Goal: Task Accomplishment & Management: Manage account settings

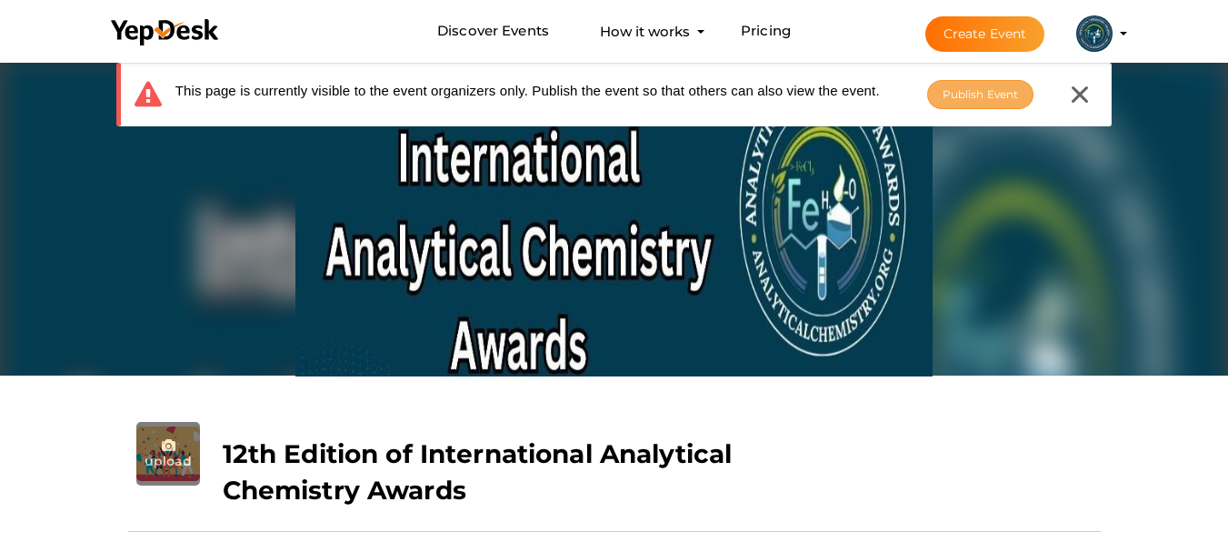
click at [957, 98] on span "Publish Event" at bounding box center [981, 94] width 76 height 14
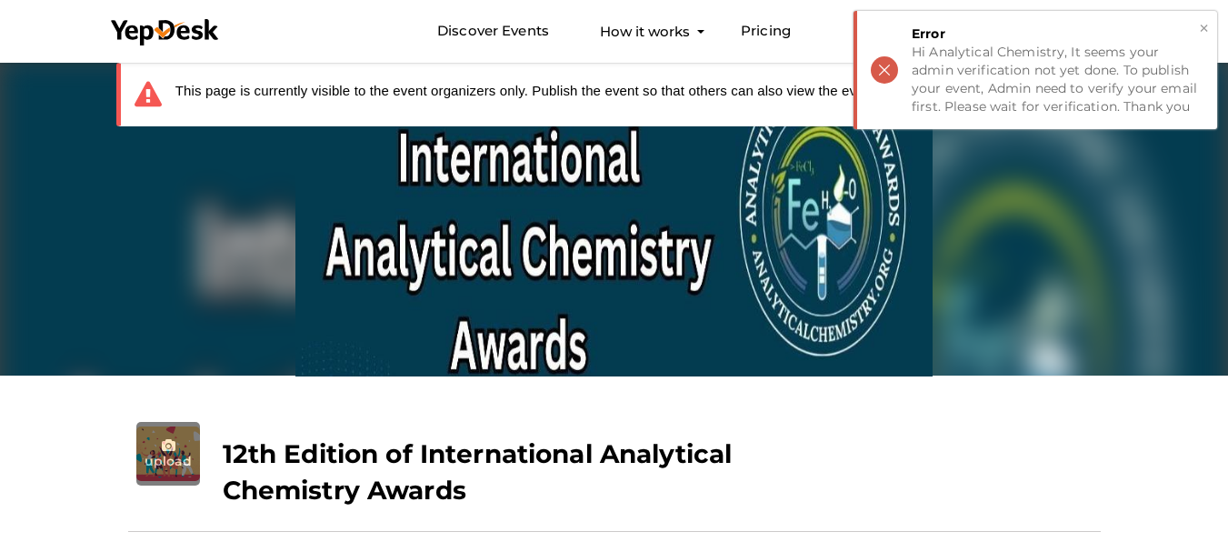
click at [1207, 27] on button "×" at bounding box center [1204, 28] width 12 height 21
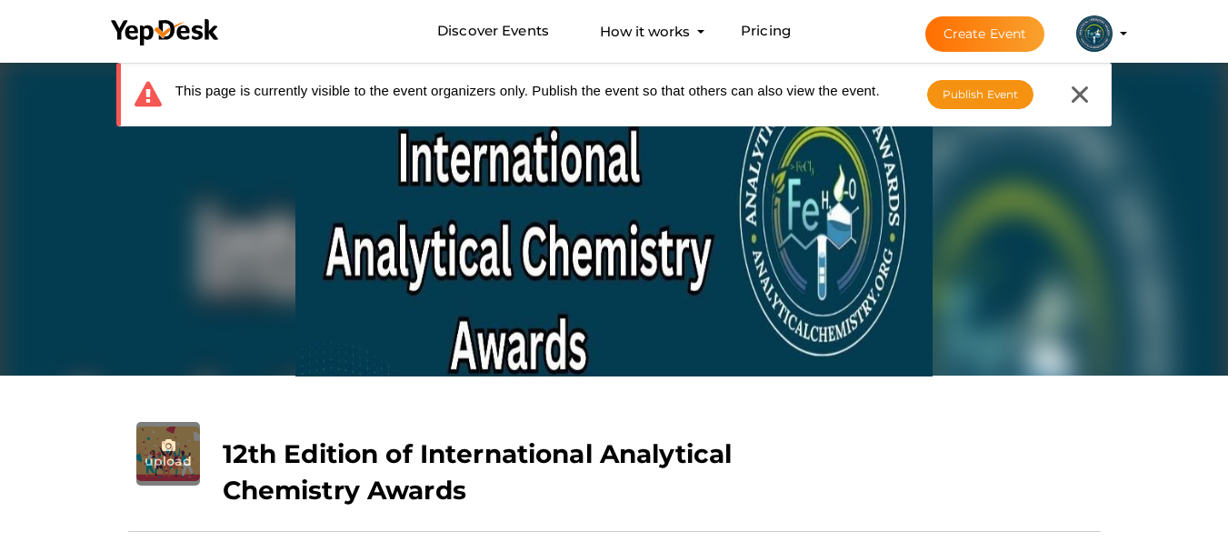
click at [1118, 35] on li "Create Event Analytical Chemistry analyticalchemistry25@gmail.com Personal Prof…" at bounding box center [1010, 33] width 243 height 65
click at [1113, 35] on profile-pic at bounding box center [1095, 32] width 36 height 14
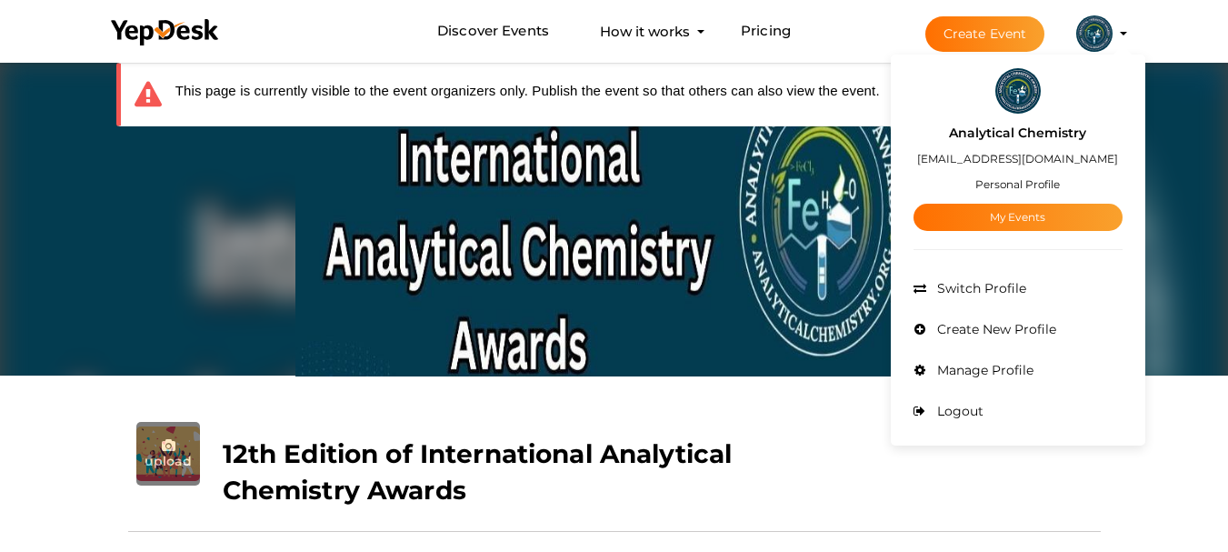
click at [1032, 182] on small "Personal Profile" at bounding box center [1018, 184] width 85 height 14
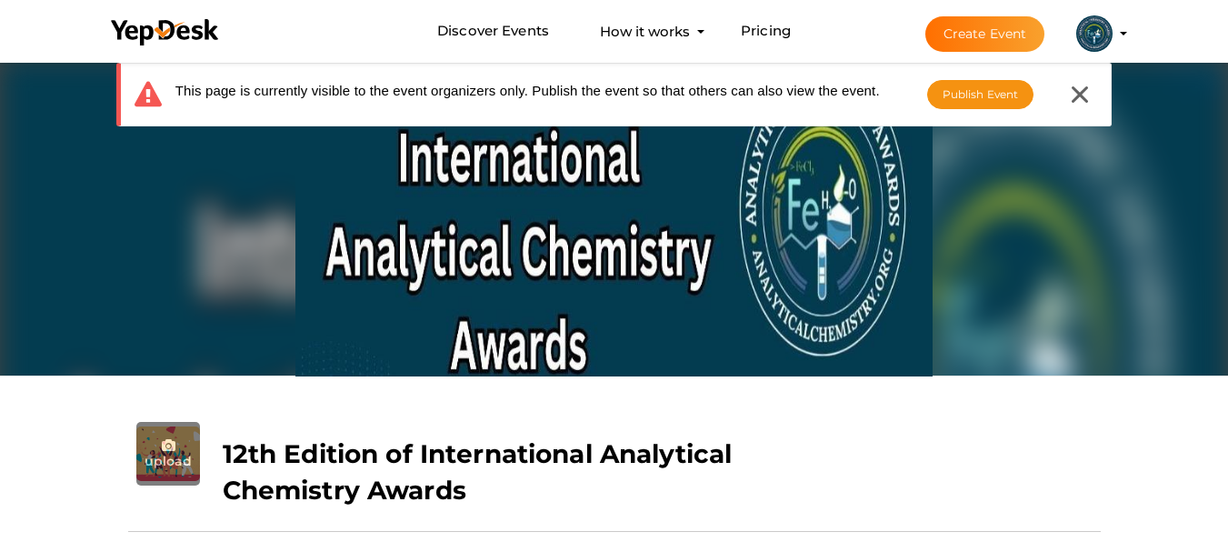
click at [1097, 32] on img at bounding box center [1095, 33] width 36 height 36
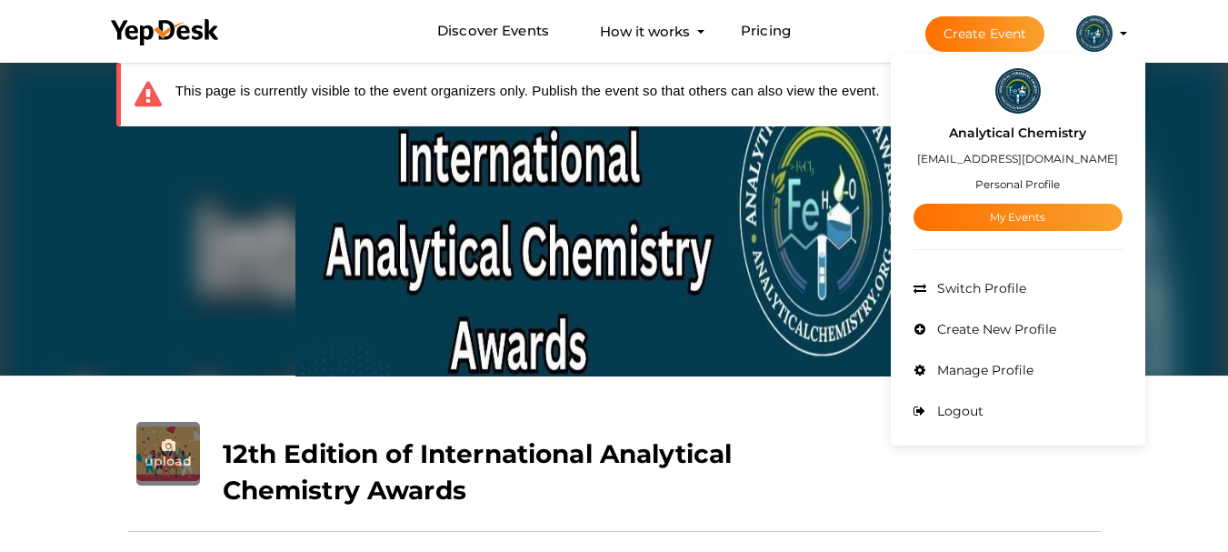
click at [1047, 126] on label "Analytical Chemistry" at bounding box center [1017, 133] width 137 height 21
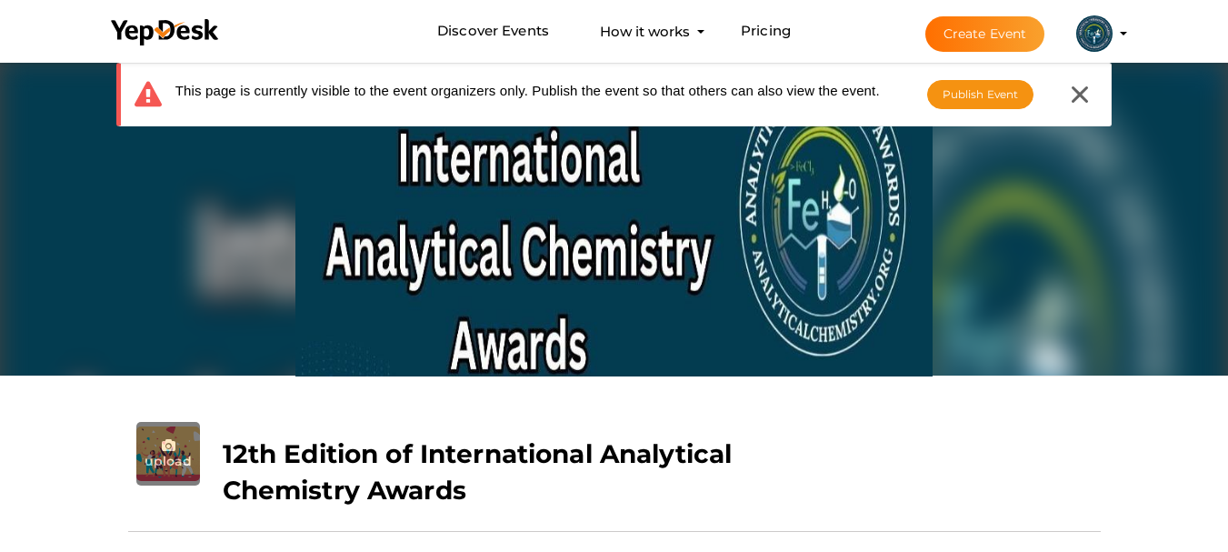
click at [1094, 35] on img at bounding box center [1095, 33] width 36 height 36
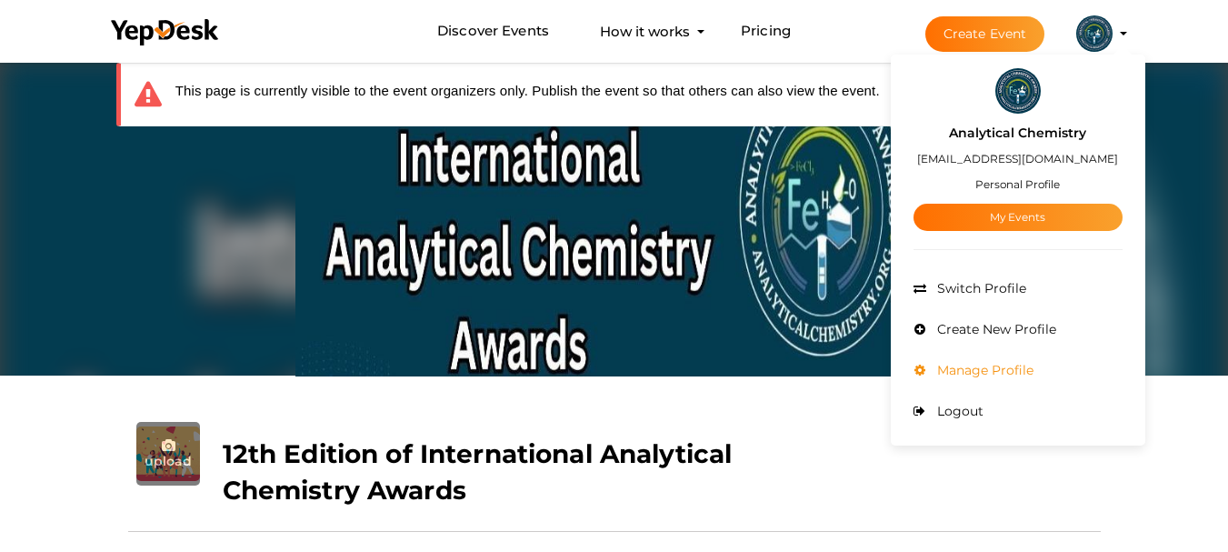
click at [992, 366] on span "Manage Profile" at bounding box center [983, 370] width 101 height 16
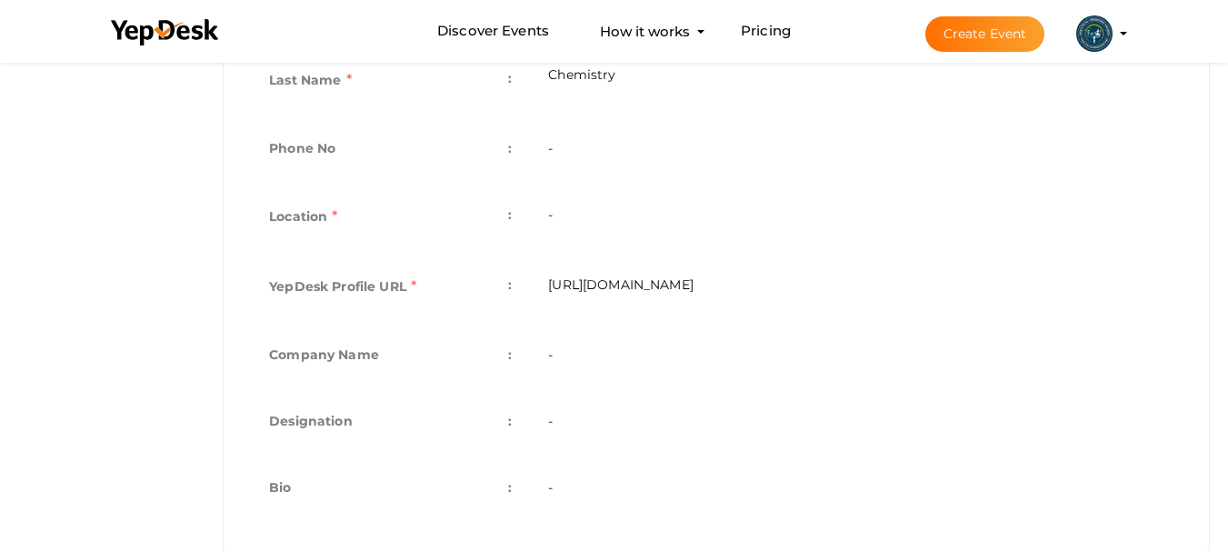
scroll to position [546, 0]
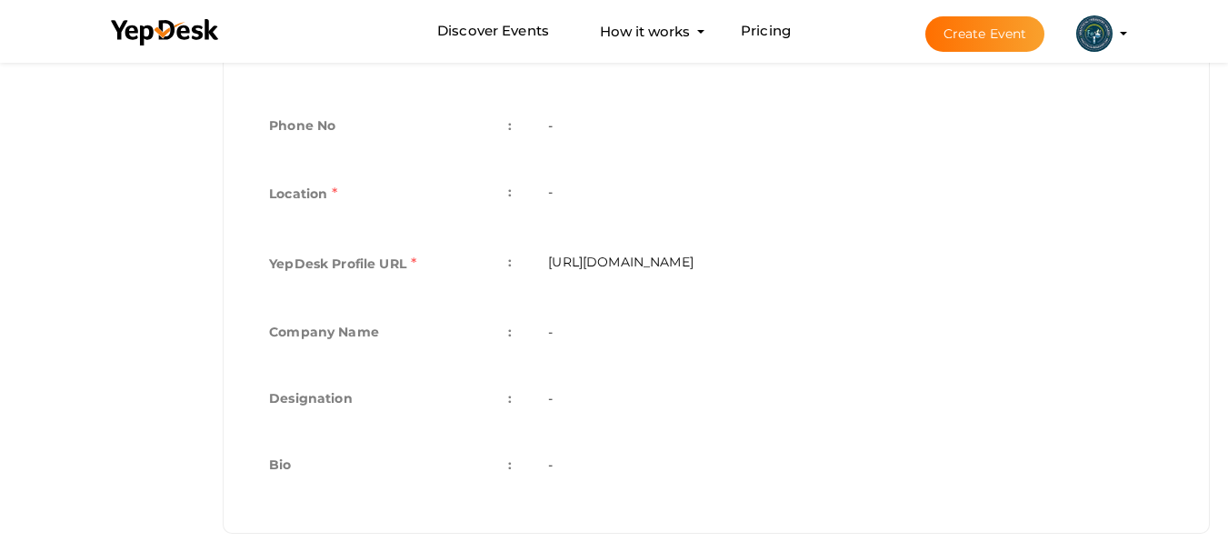
click at [578, 176] on td "-" at bounding box center [856, 196] width 652 height 70
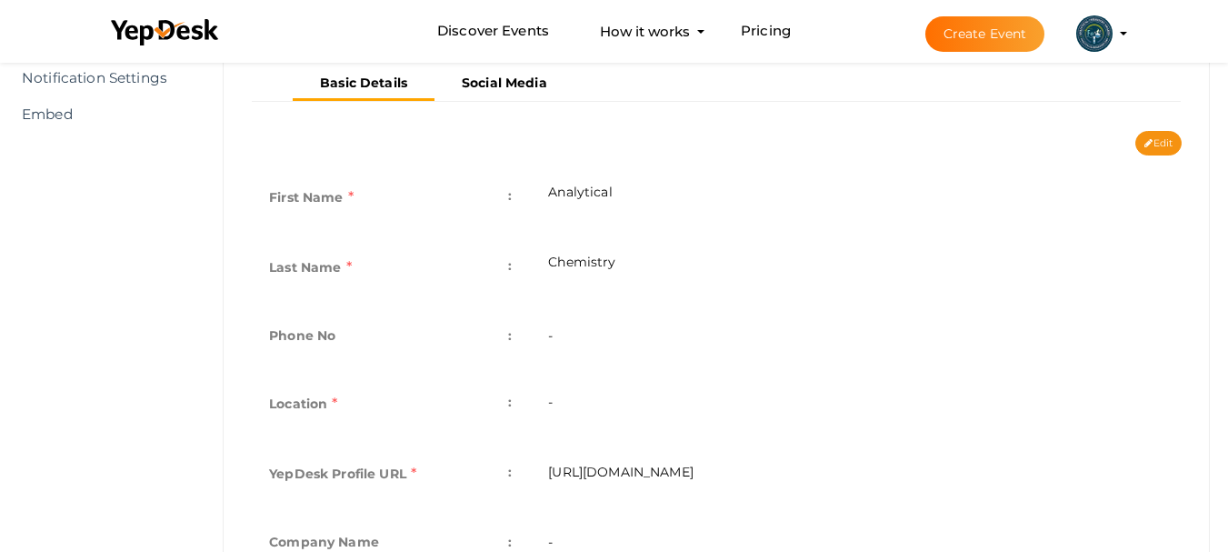
scroll to position [455, 0]
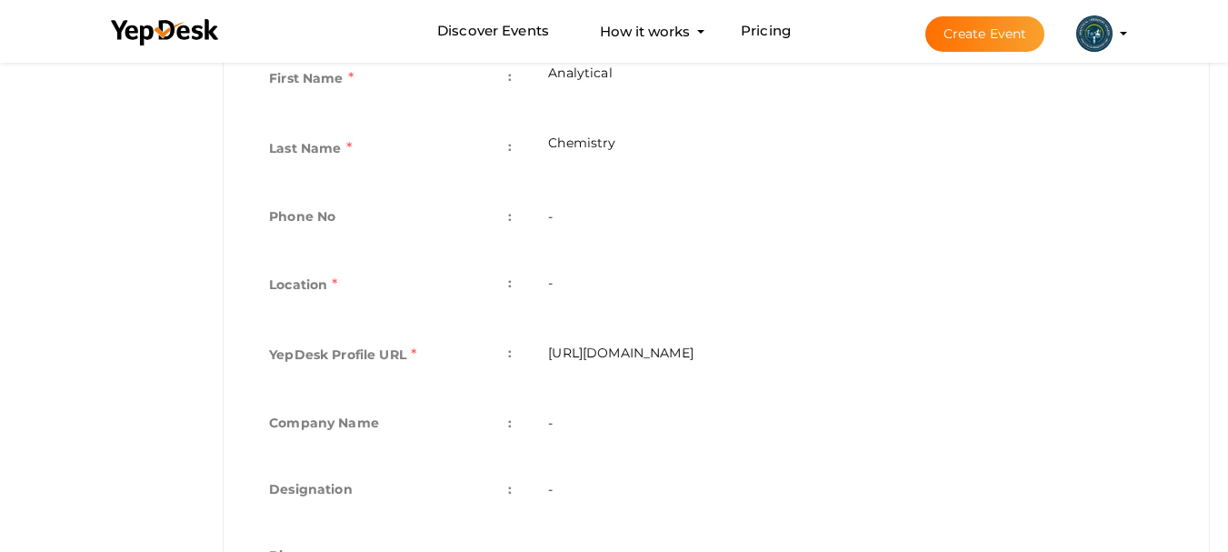
click at [540, 282] on td "-" at bounding box center [856, 287] width 652 height 70
click at [557, 281] on td "-" at bounding box center [856, 287] width 652 height 70
click at [558, 281] on td "-" at bounding box center [856, 287] width 652 height 70
click at [556, 287] on td "-" at bounding box center [856, 287] width 652 height 70
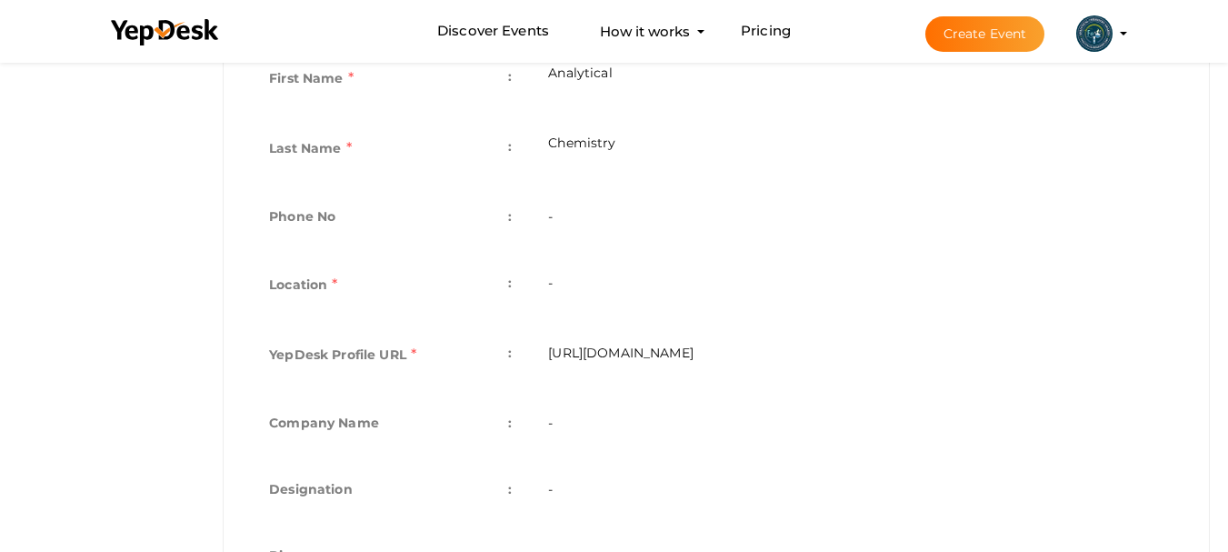
click at [488, 292] on td "Location :" at bounding box center [390, 287] width 279 height 70
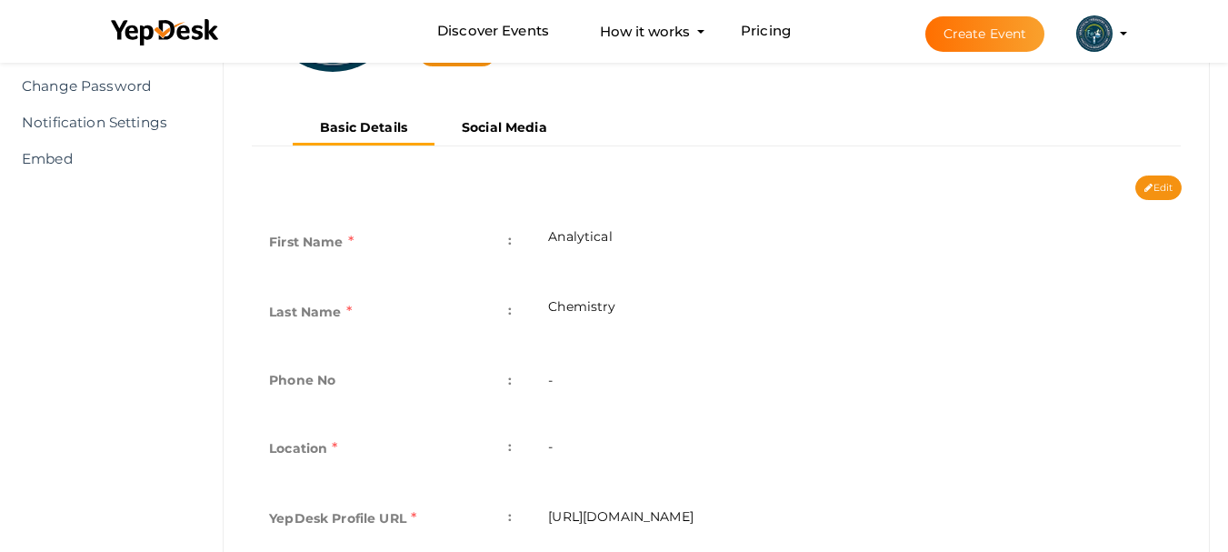
scroll to position [273, 0]
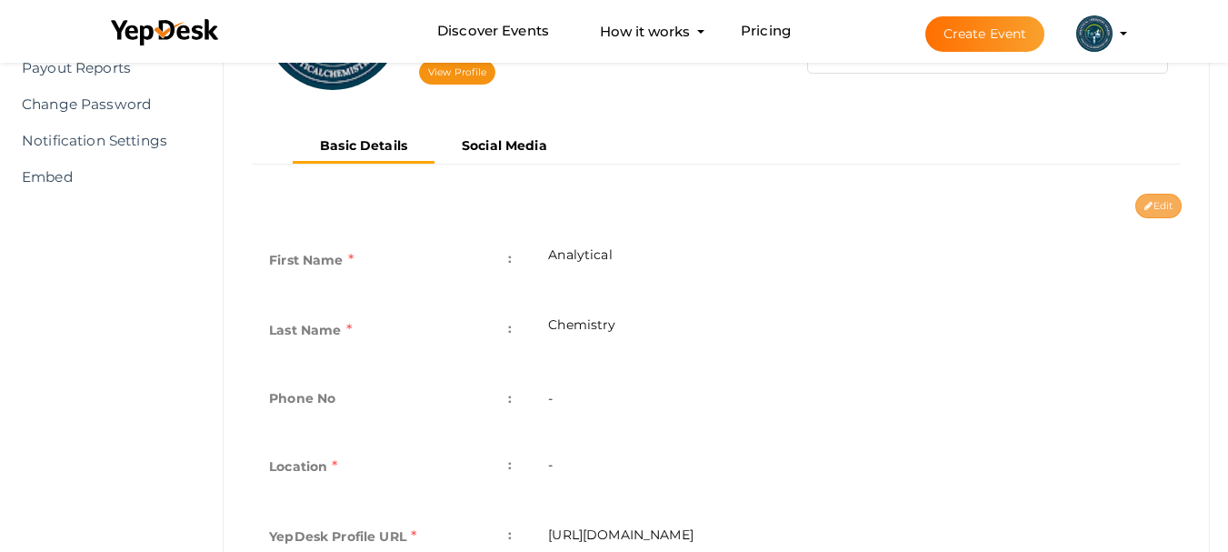
click at [1152, 200] on button "Edit" at bounding box center [1159, 206] width 46 height 25
type input "Analytical"
type input "Chemistry"
type input "analyticalchemistry"
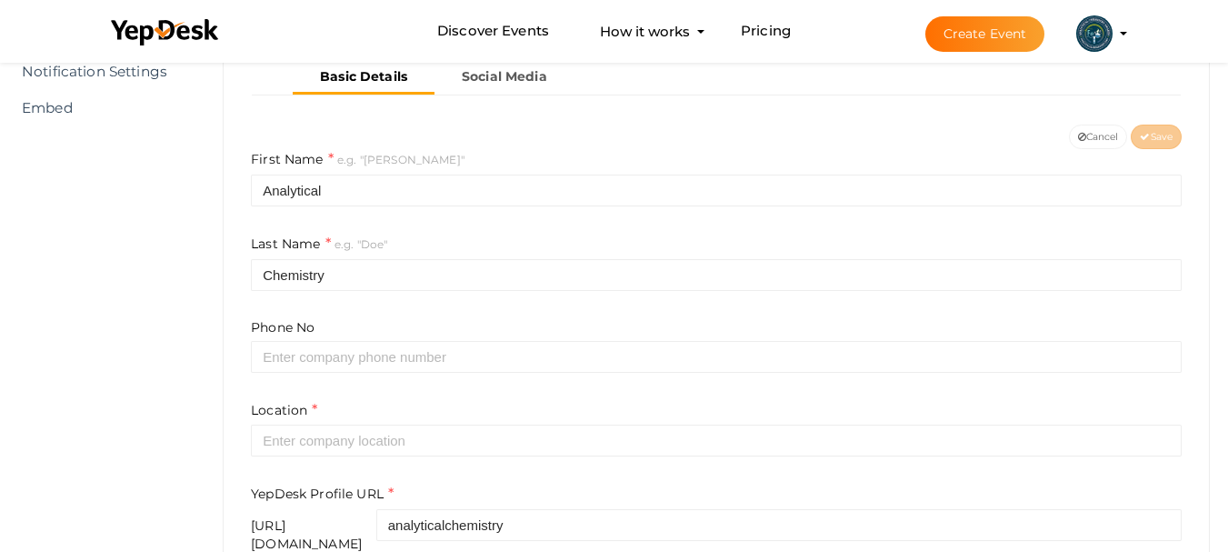
scroll to position [455, 0]
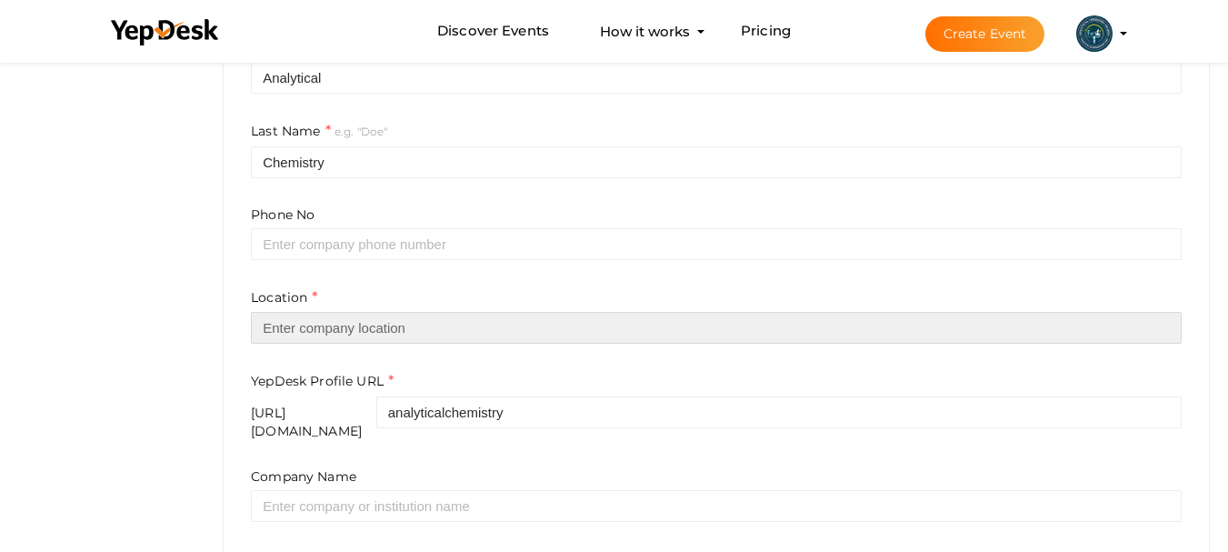
click at [386, 328] on input "text" at bounding box center [716, 328] width 931 height 32
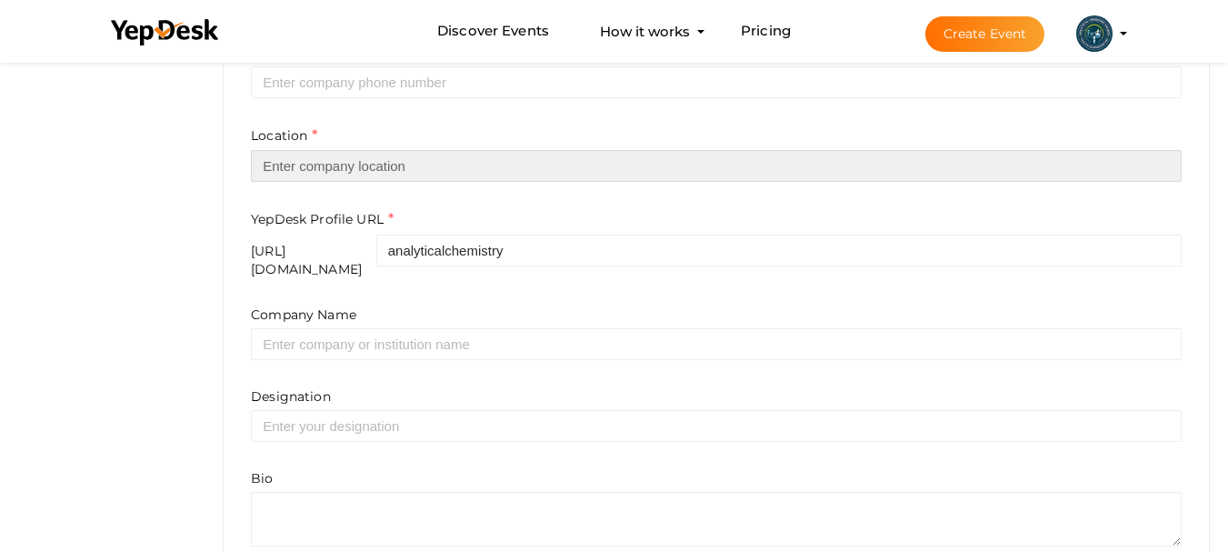
scroll to position [636, 0]
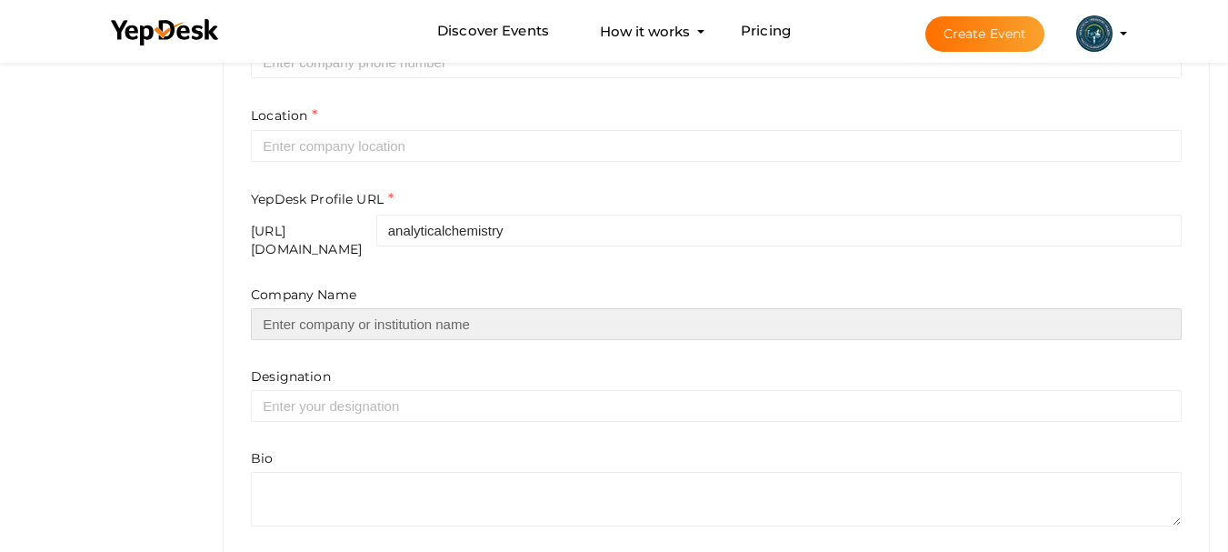
click at [416, 315] on input "text" at bounding box center [716, 324] width 931 height 32
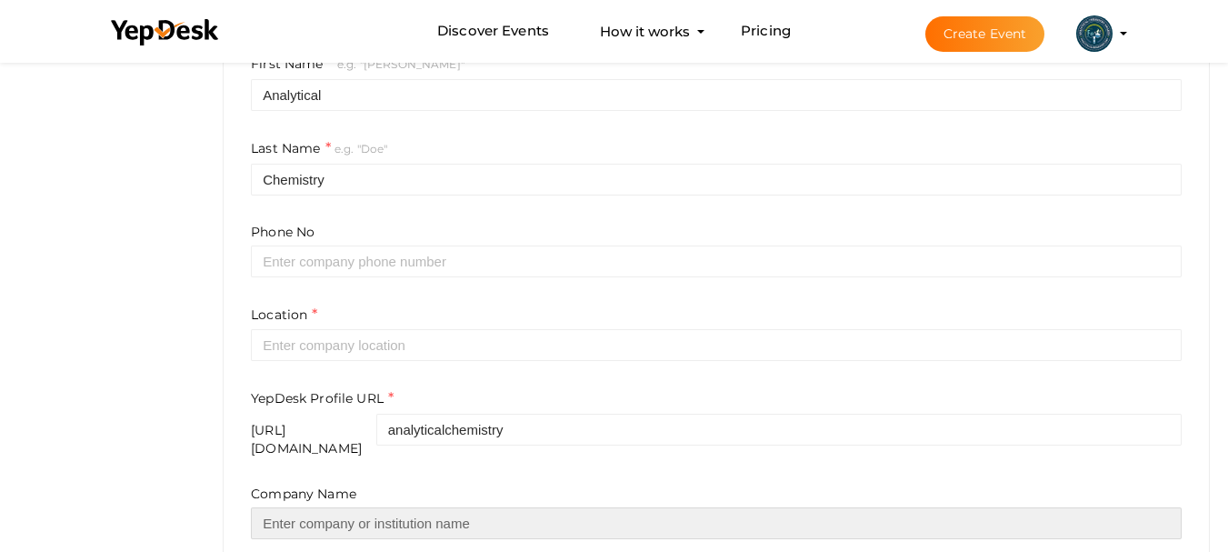
scroll to position [429, 0]
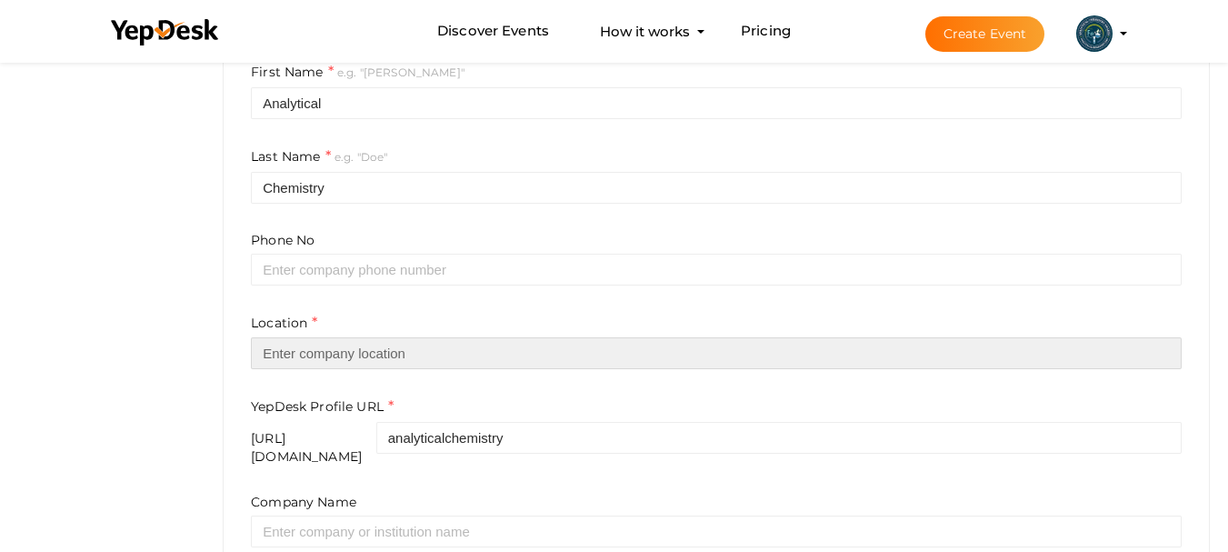
click at [375, 352] on input "text" at bounding box center [716, 353] width 931 height 32
paste input "United Kingdom"
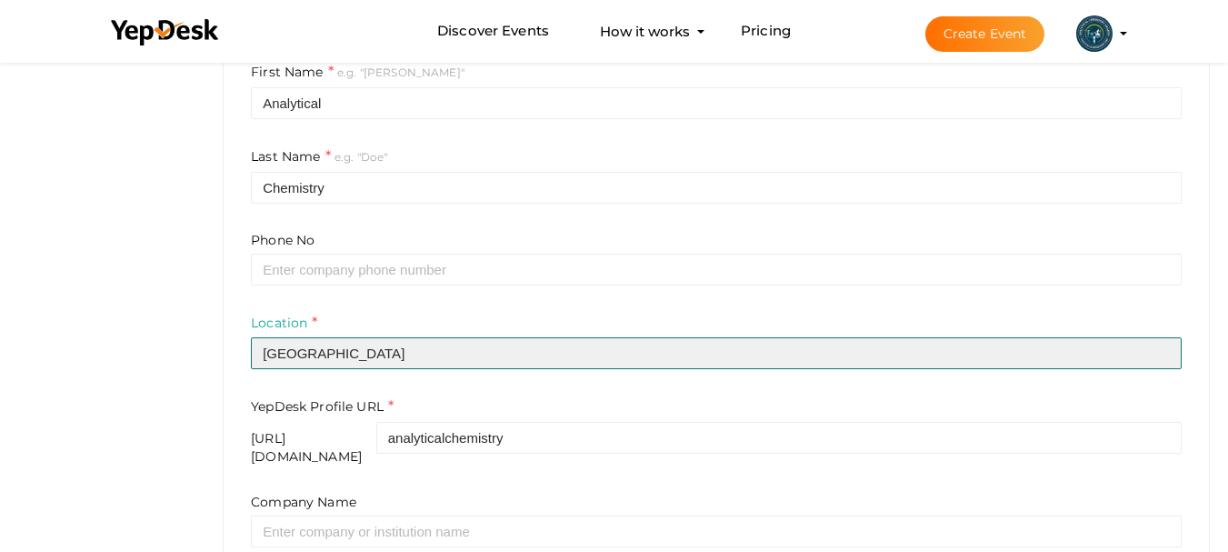
type input "United Kingdom"
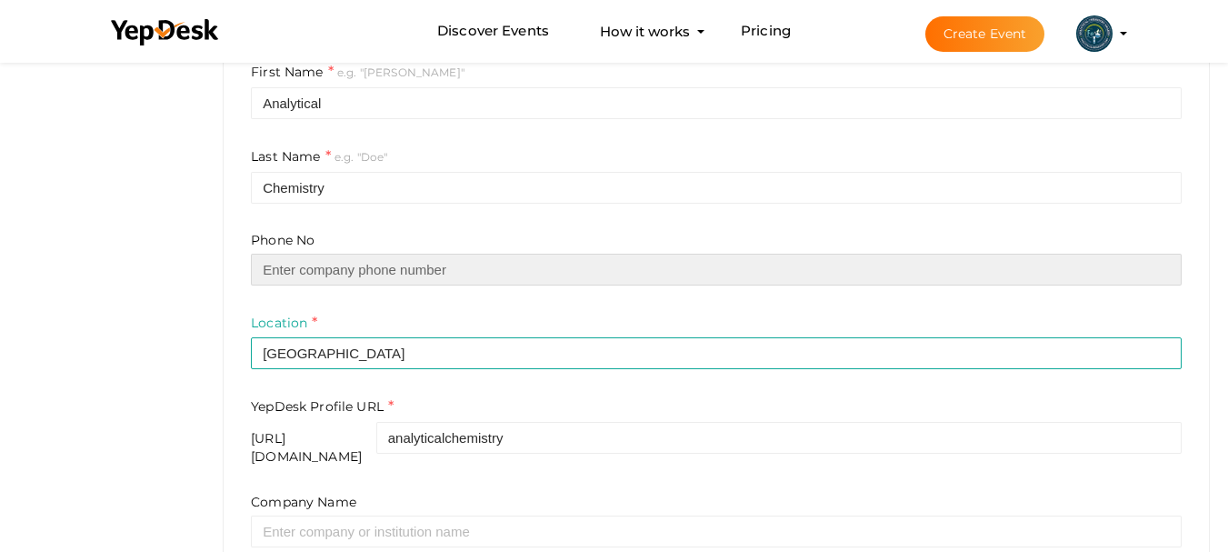
click at [391, 269] on input "text" at bounding box center [716, 270] width 931 height 32
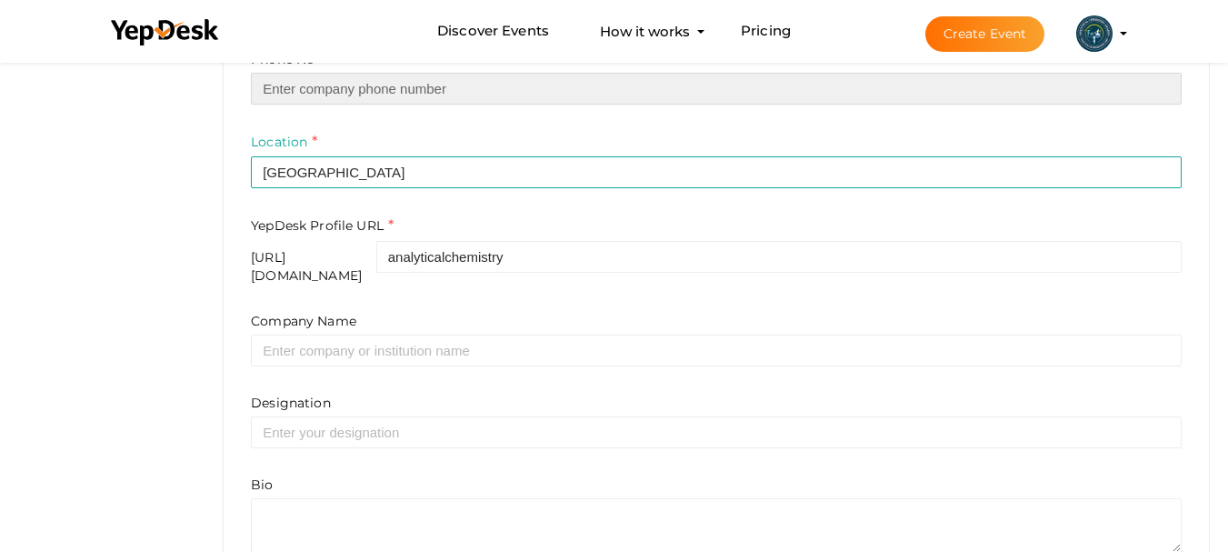
scroll to position [611, 0]
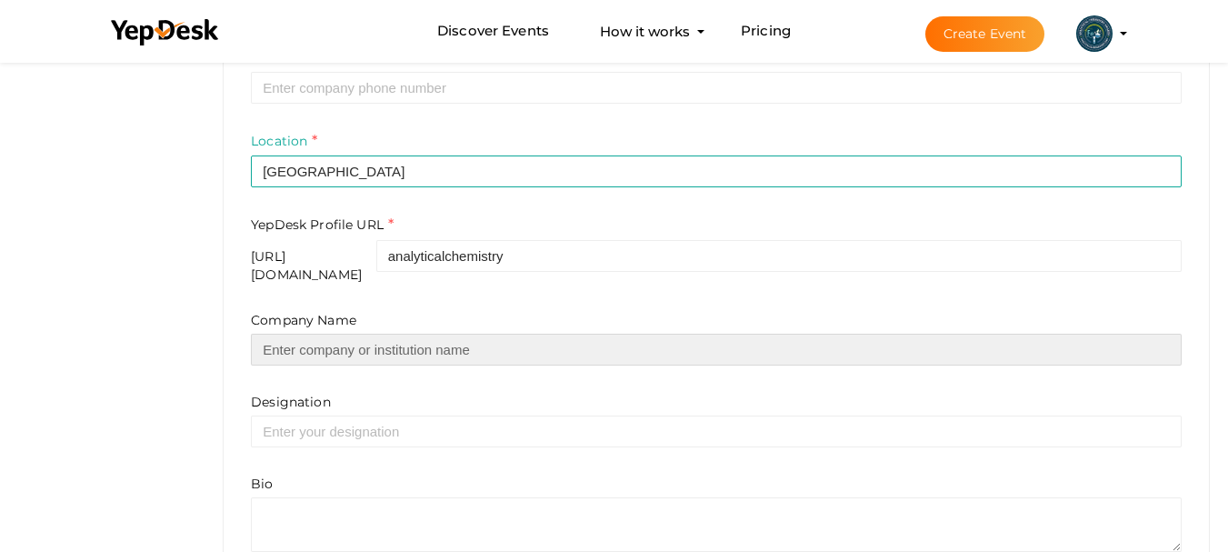
click at [487, 334] on input "text" at bounding box center [716, 350] width 931 height 32
paste input "sciencefather"
type input "sciencefather"
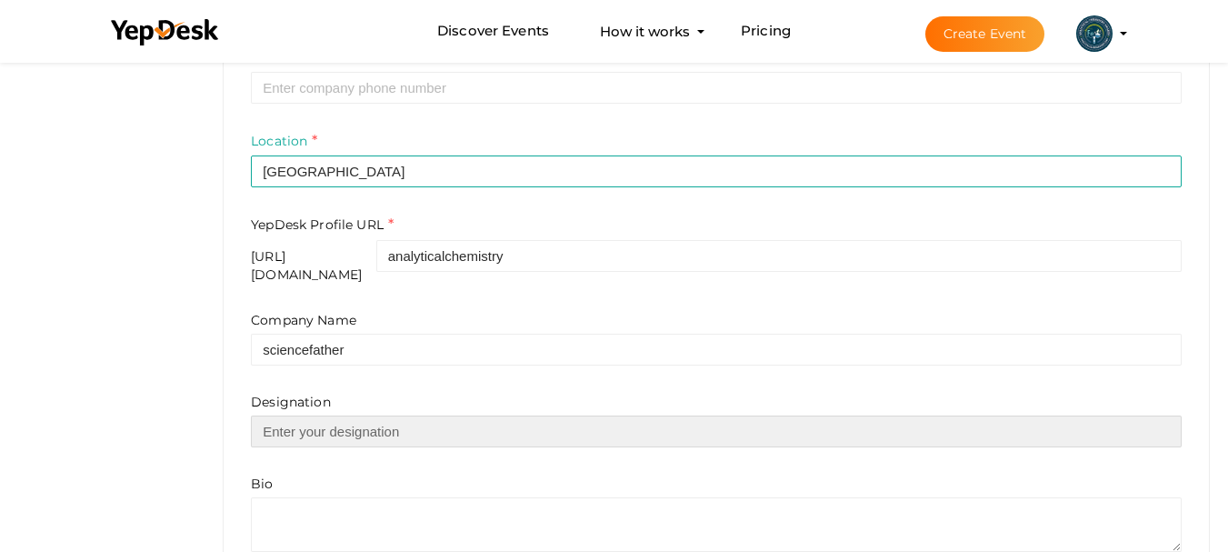
click at [481, 419] on input "text" at bounding box center [716, 432] width 931 height 32
paste input "Event Coordinator"
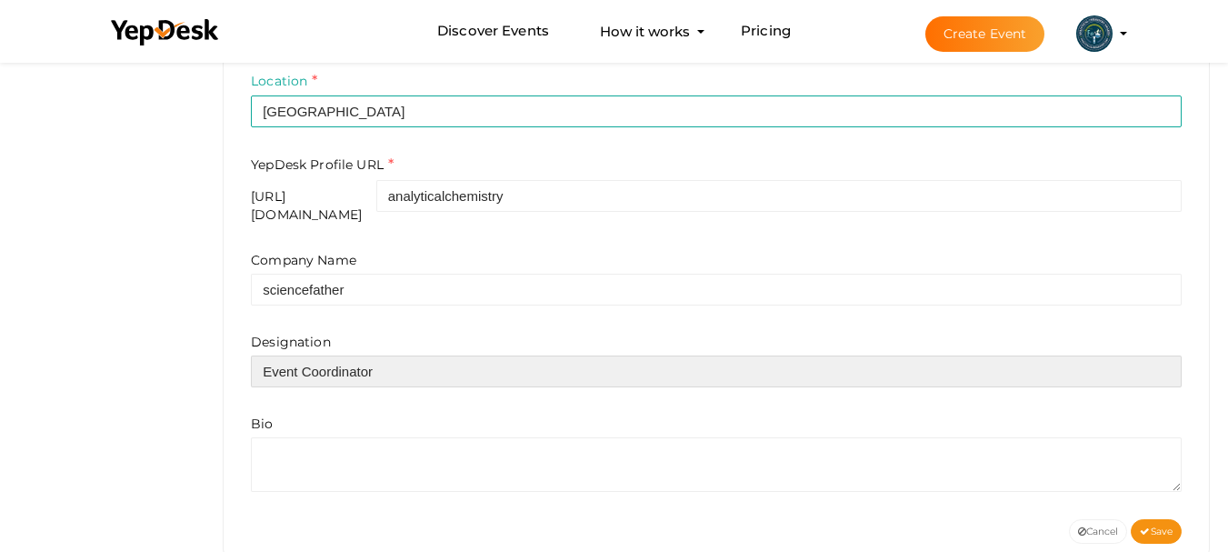
scroll to position [702, 0]
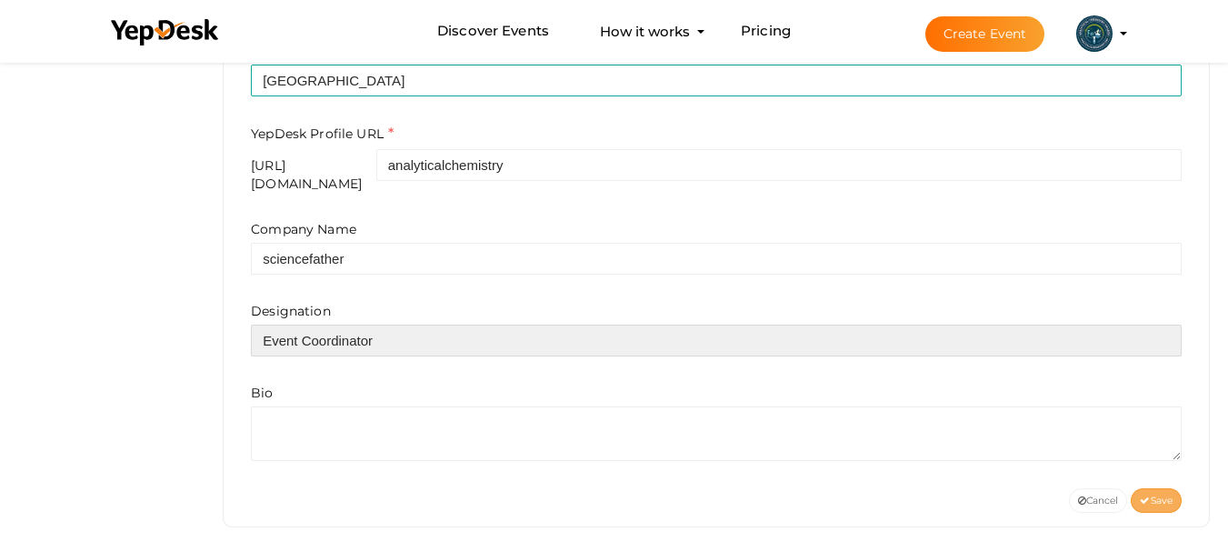
type input "Event Coordinator"
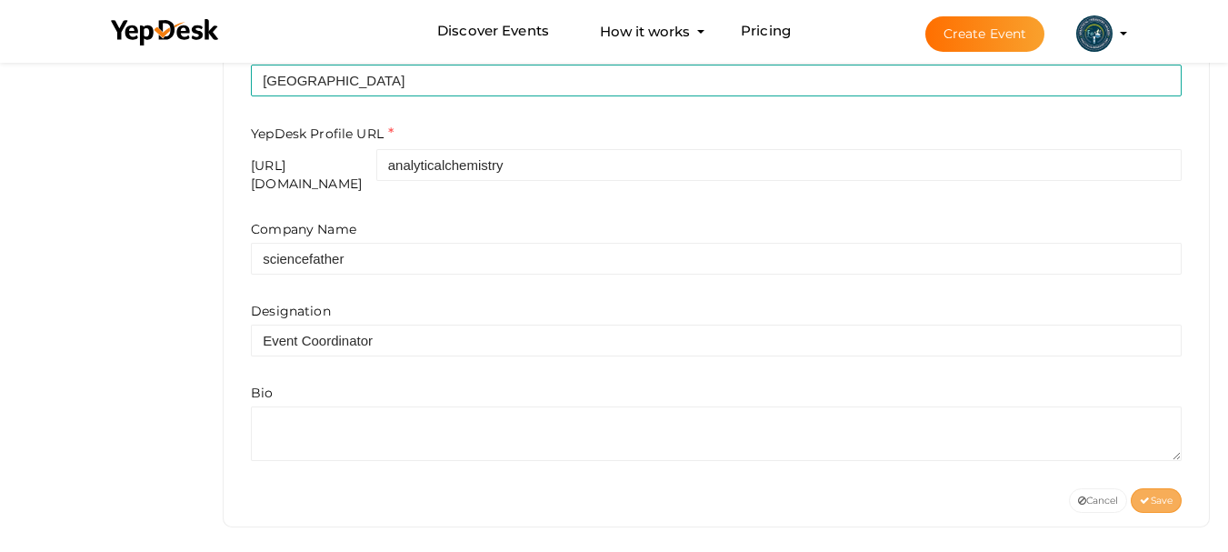
click at [1164, 495] on span "Save" at bounding box center [1156, 501] width 33 height 12
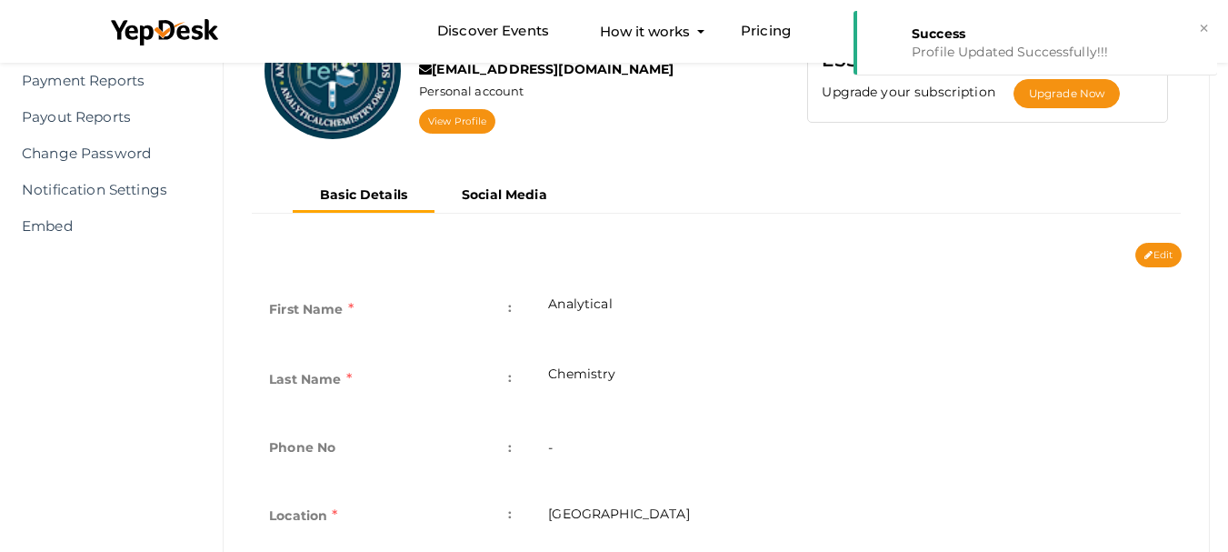
scroll to position [200, 0]
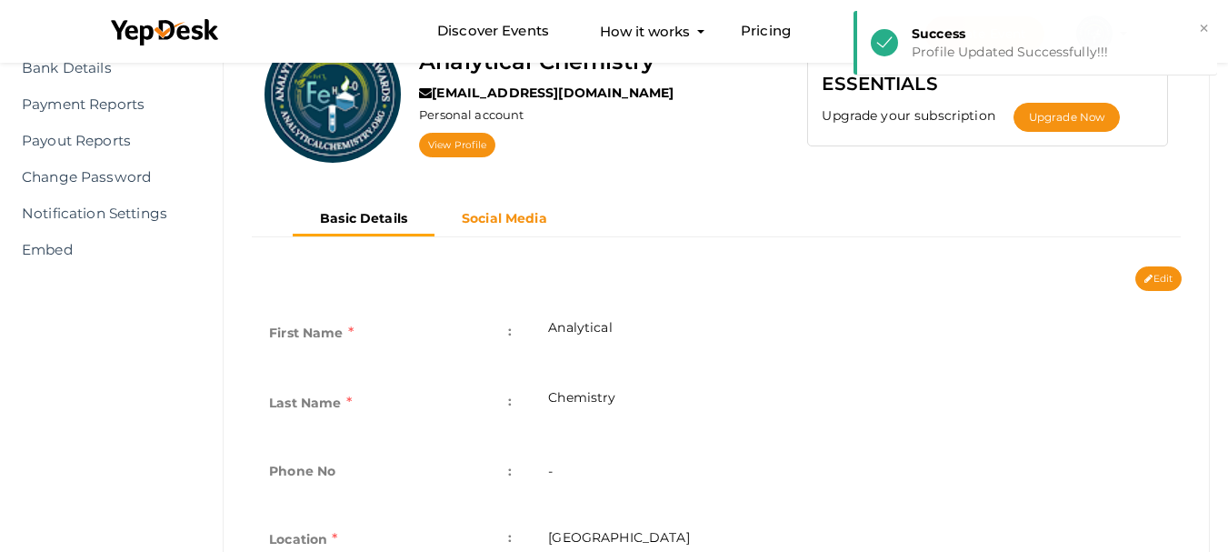
click at [492, 218] on b "Social Media" at bounding box center [504, 218] width 85 height 16
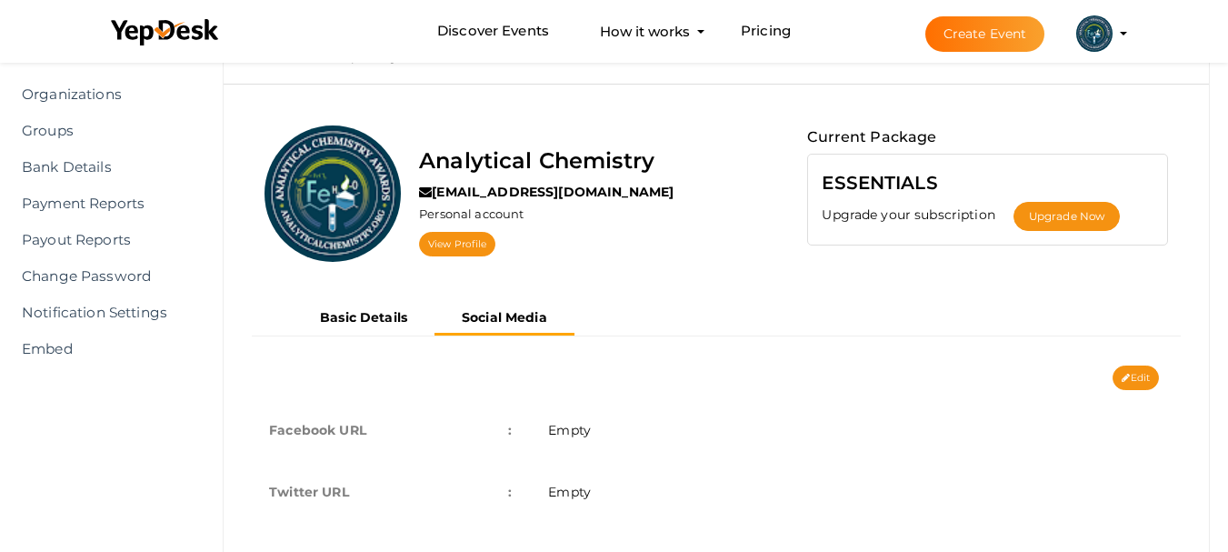
scroll to position [0, 0]
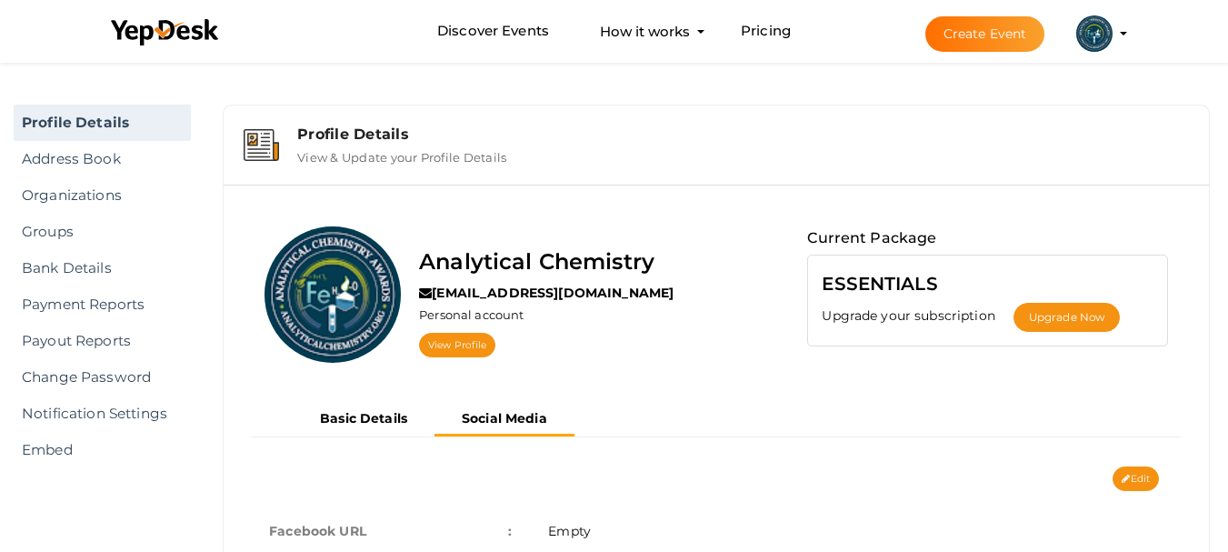
click at [1118, 25] on li "Create Event Analytical Chemistry analyticalchemistry25@gmail.com Personal Prof…" at bounding box center [1010, 33] width 243 height 65
click at [1119, 30] on li "Create Event Analytical Chemistry analyticalchemistry25@gmail.com Personal Prof…" at bounding box center [1010, 33] width 243 height 65
click at [1113, 33] on profile-pic at bounding box center [1095, 32] width 36 height 14
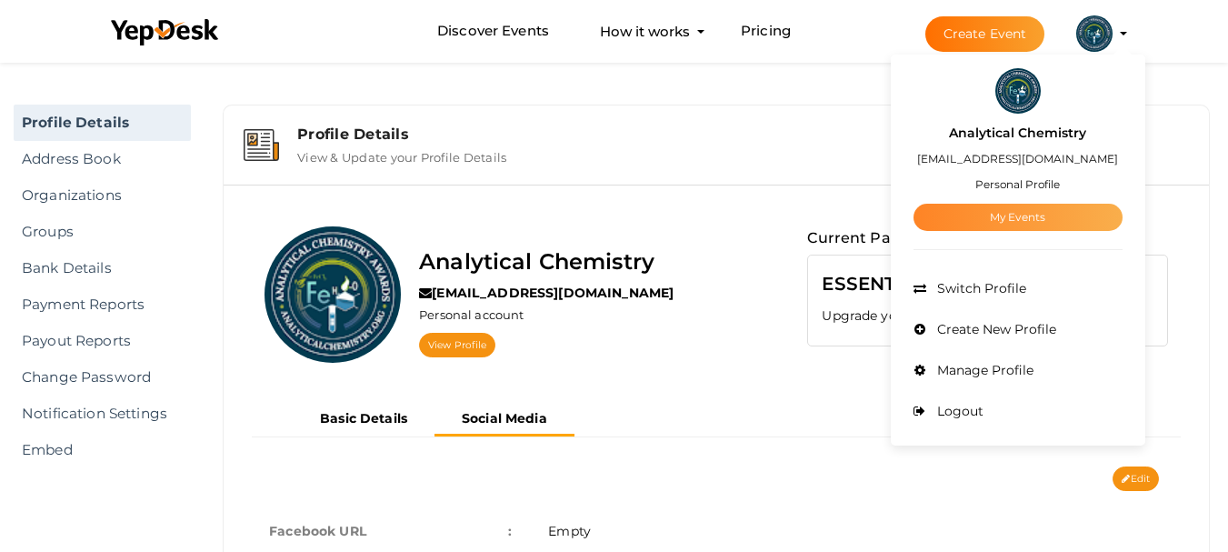
click at [1035, 216] on link "My Events" at bounding box center [1018, 217] width 209 height 27
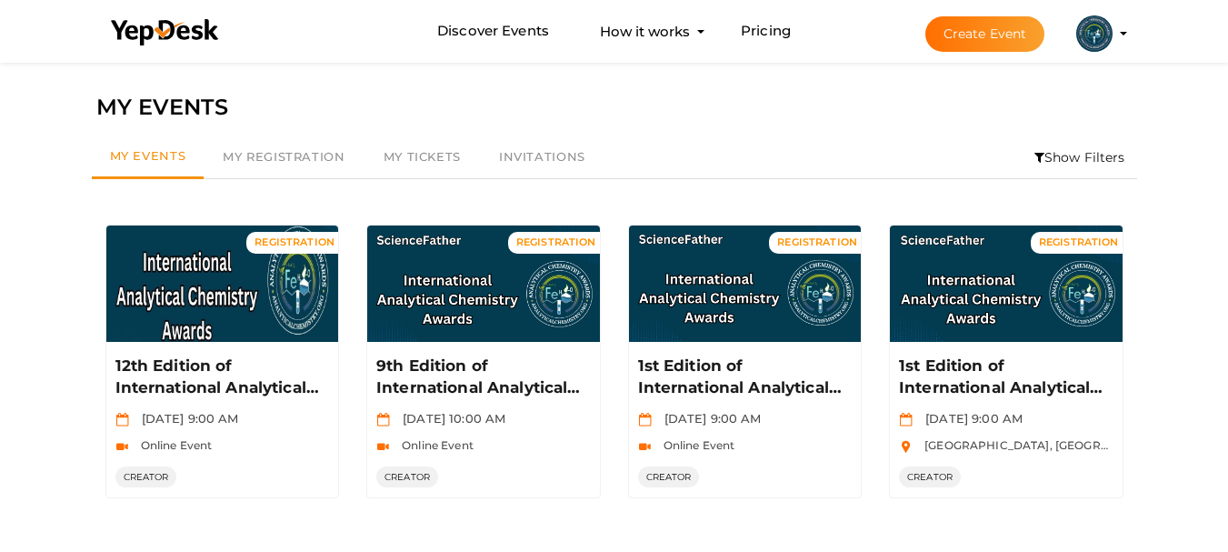
scroll to position [58, 0]
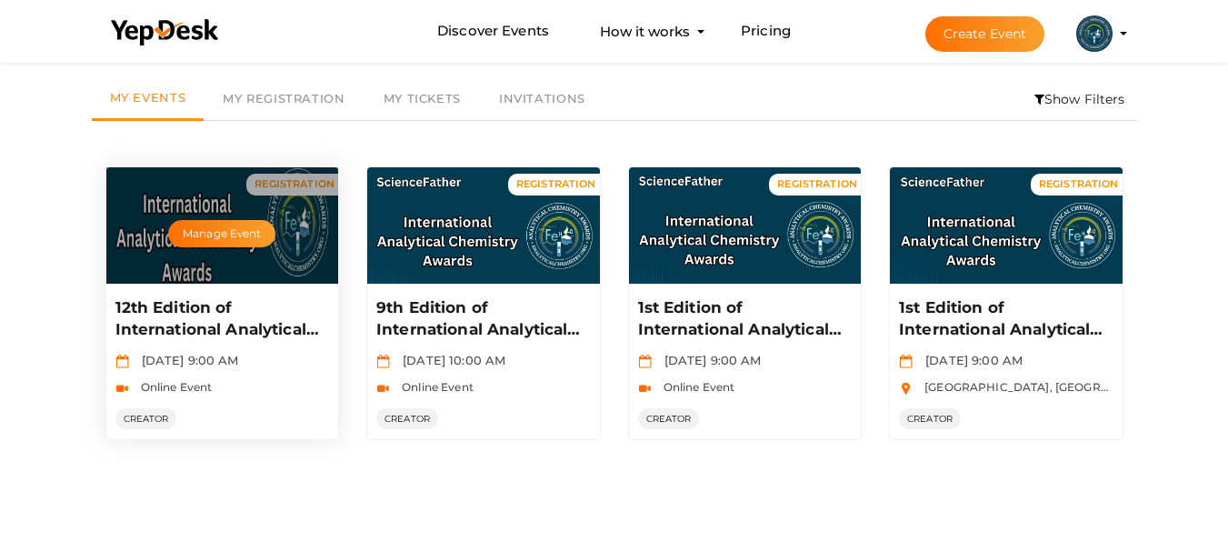
click at [194, 322] on p "12th Edition of International Analytical Chemistry Awards" at bounding box center [220, 319] width 210 height 44
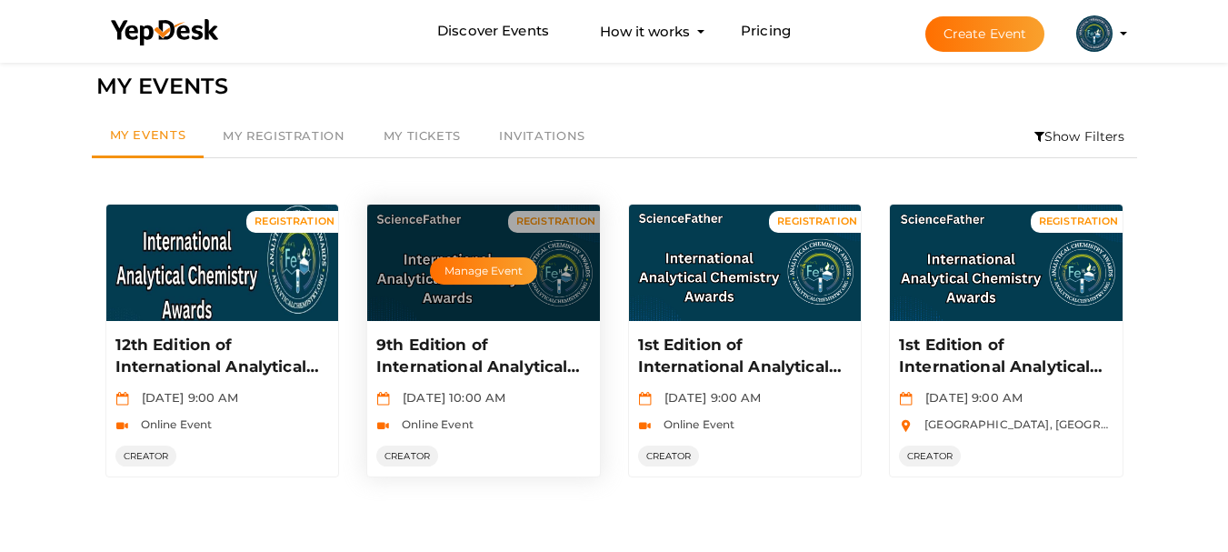
scroll to position [0, 0]
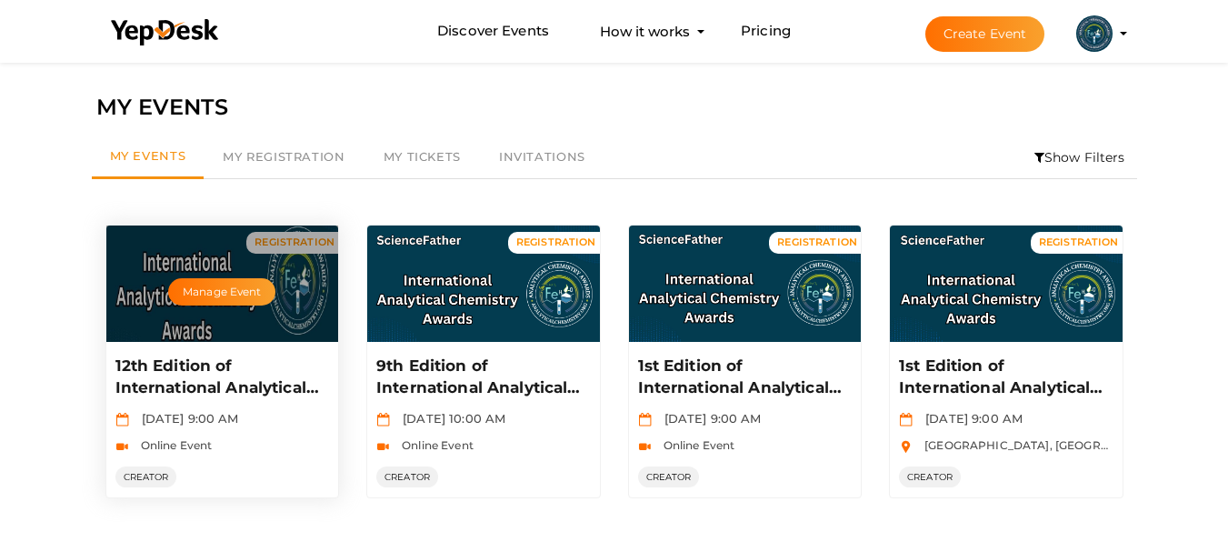
click at [185, 312] on div "Manage Event" at bounding box center [222, 283] width 233 height 116
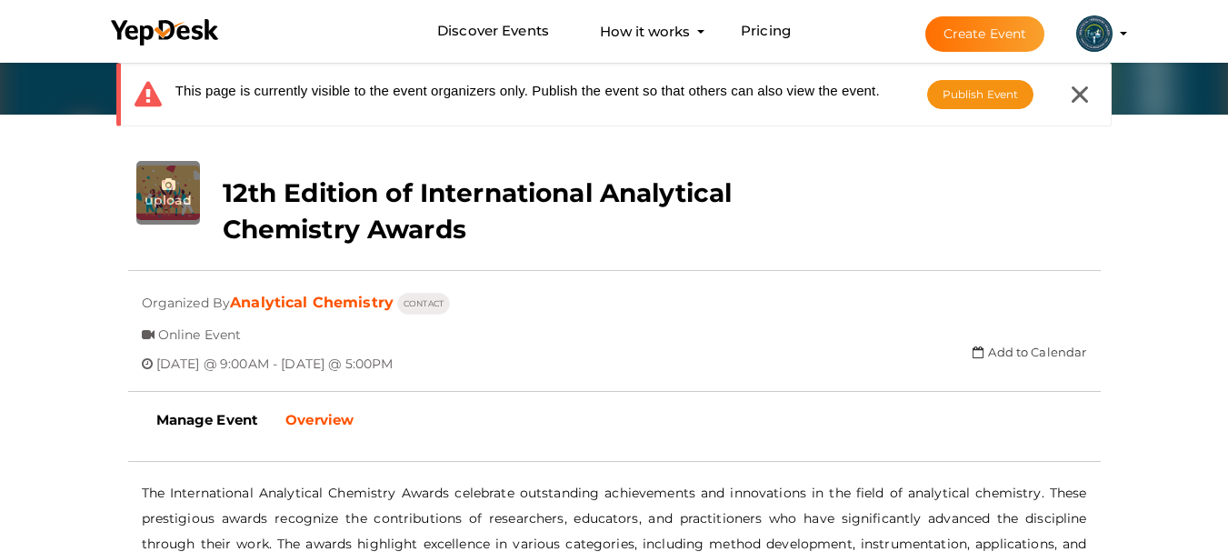
scroll to position [364, 0]
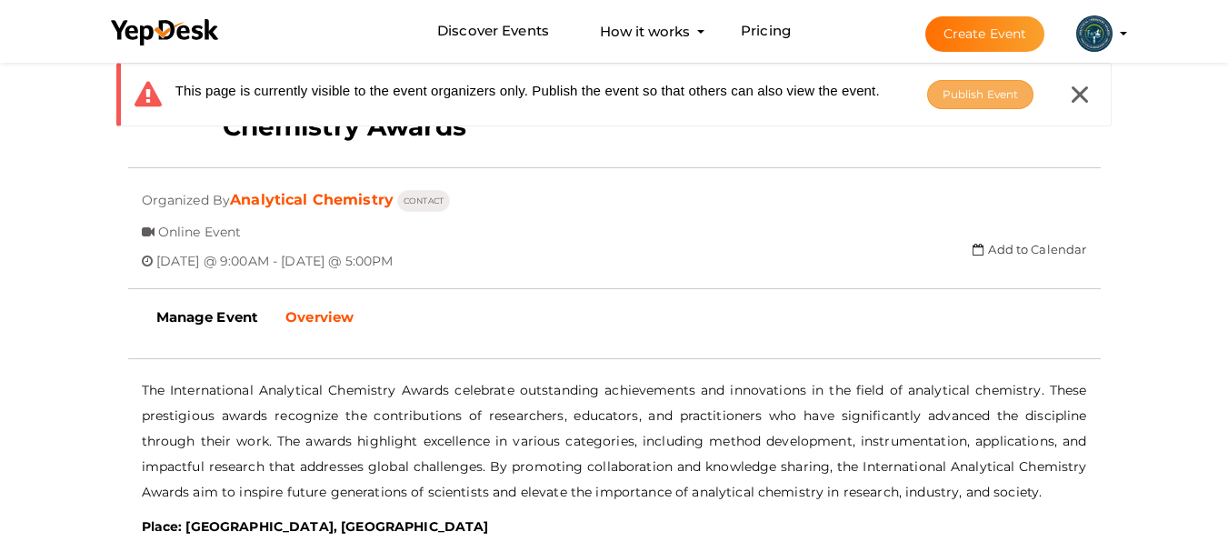
click at [943, 95] on span "Publish Event" at bounding box center [981, 94] width 76 height 14
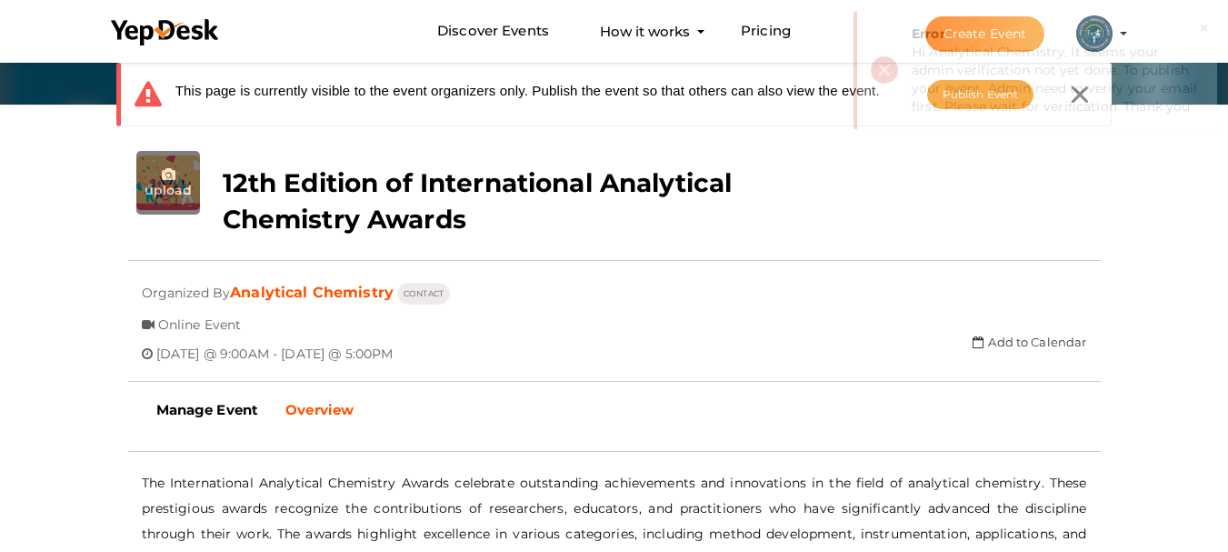
scroll to position [273, 0]
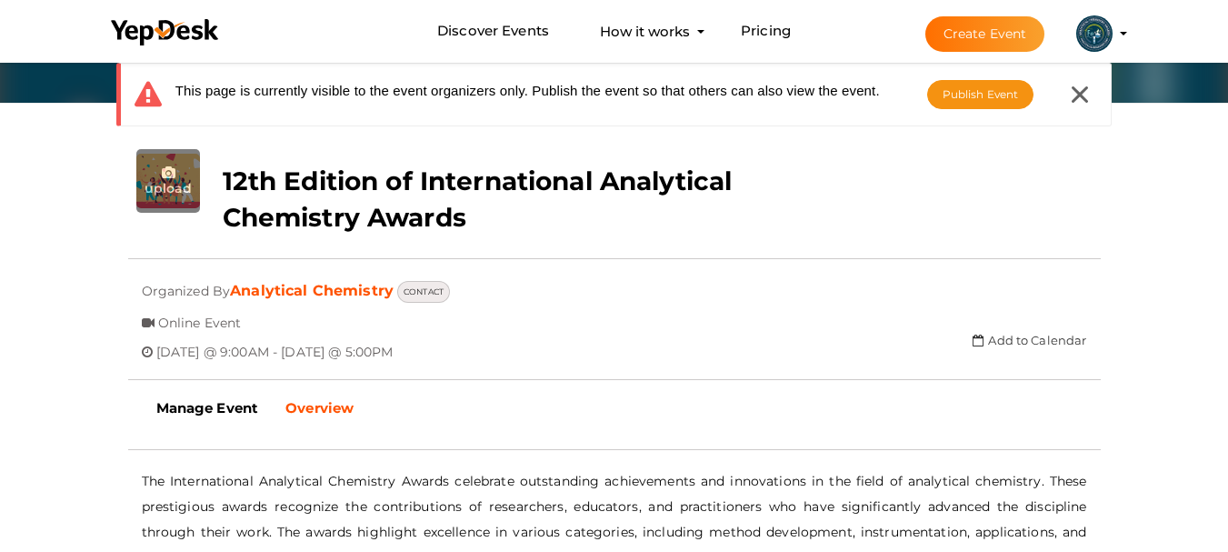
click at [440, 288] on button "CONTACT" at bounding box center [423, 292] width 53 height 22
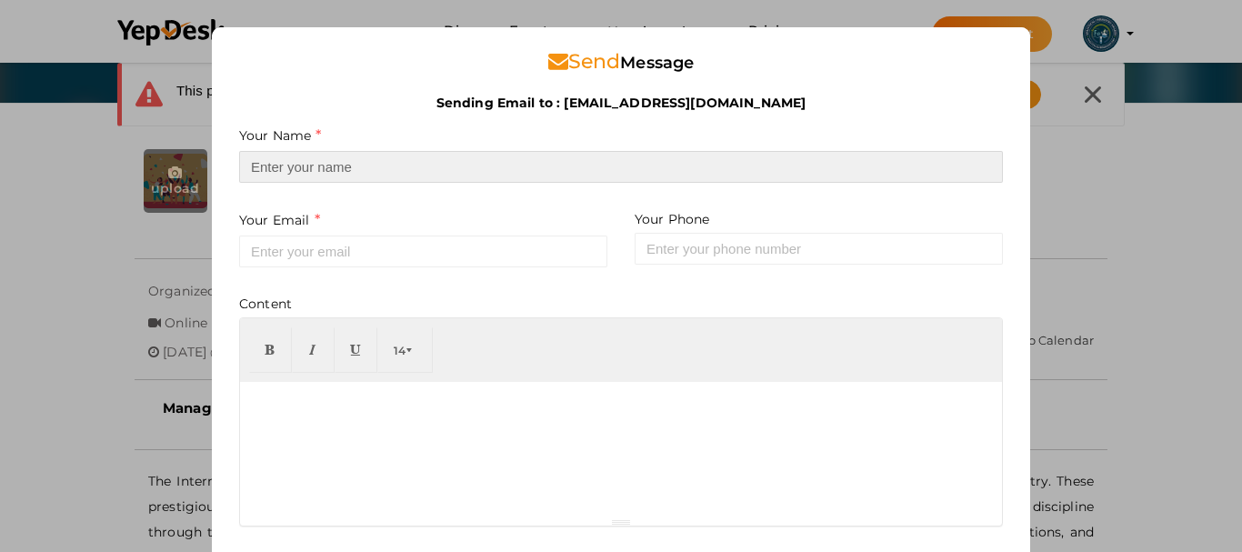
click at [368, 172] on input at bounding box center [621, 167] width 764 height 32
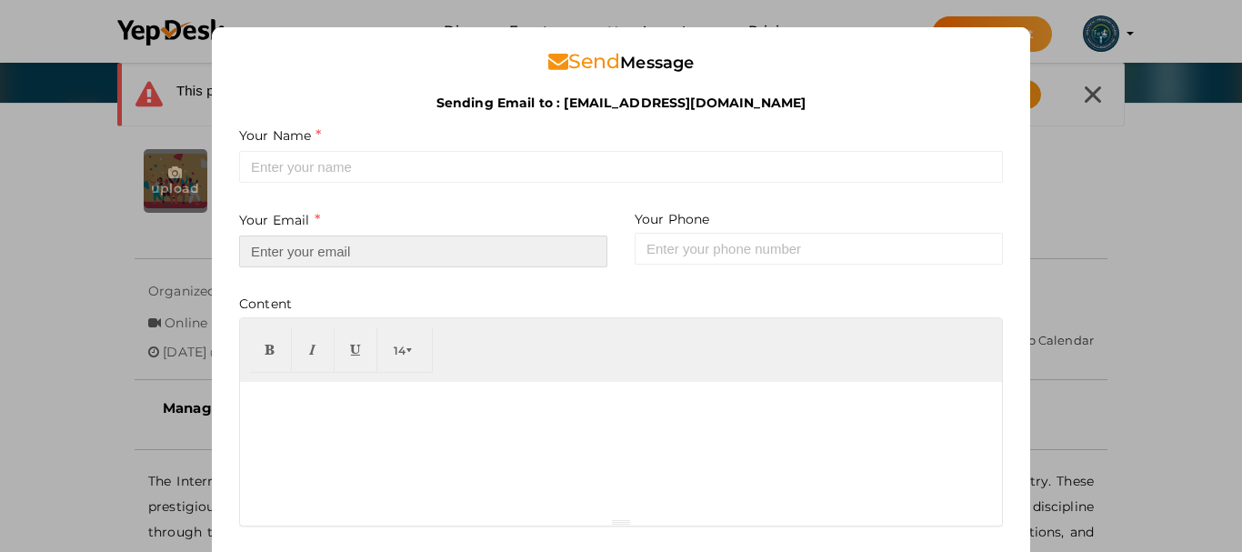
click at [249, 251] on input "email" at bounding box center [423, 251] width 368 height 32
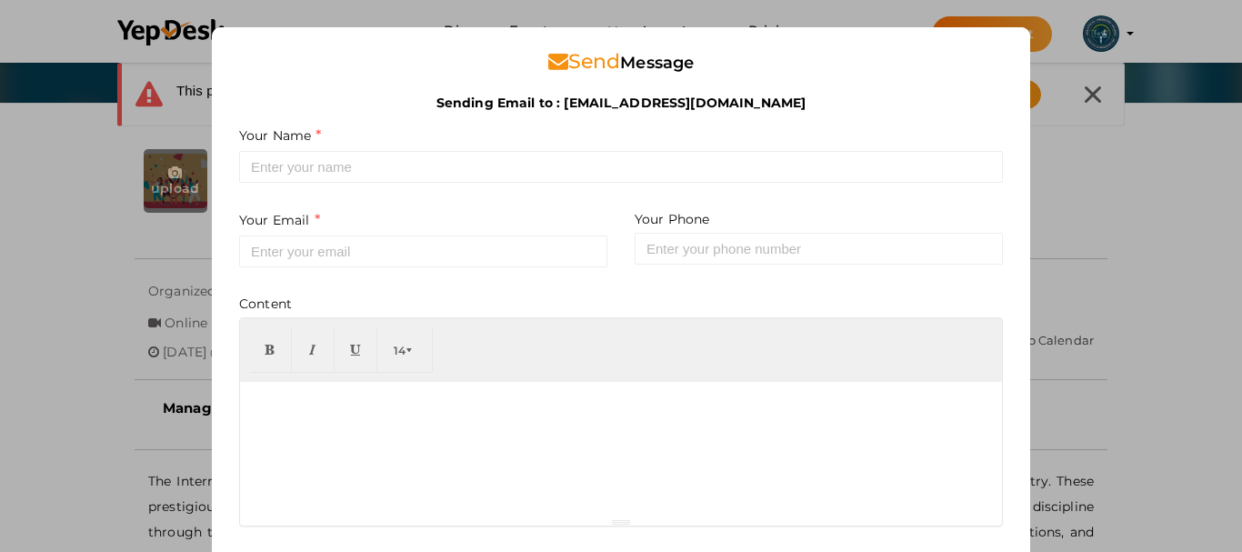
click at [741, 415] on div at bounding box center [621, 450] width 762 height 136
click at [1100, 207] on div "Send Message Sending Email to : analyticalchemistry25@gmail.com Sending Email t…" at bounding box center [621, 276] width 1242 height 552
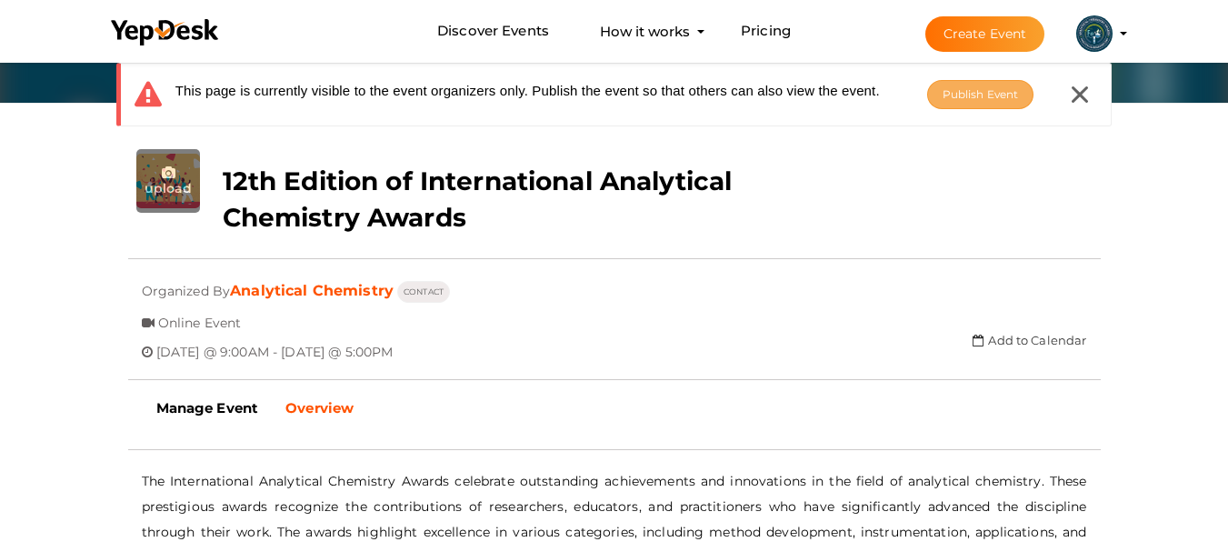
click at [984, 94] on span "Publish Event" at bounding box center [981, 94] width 76 height 14
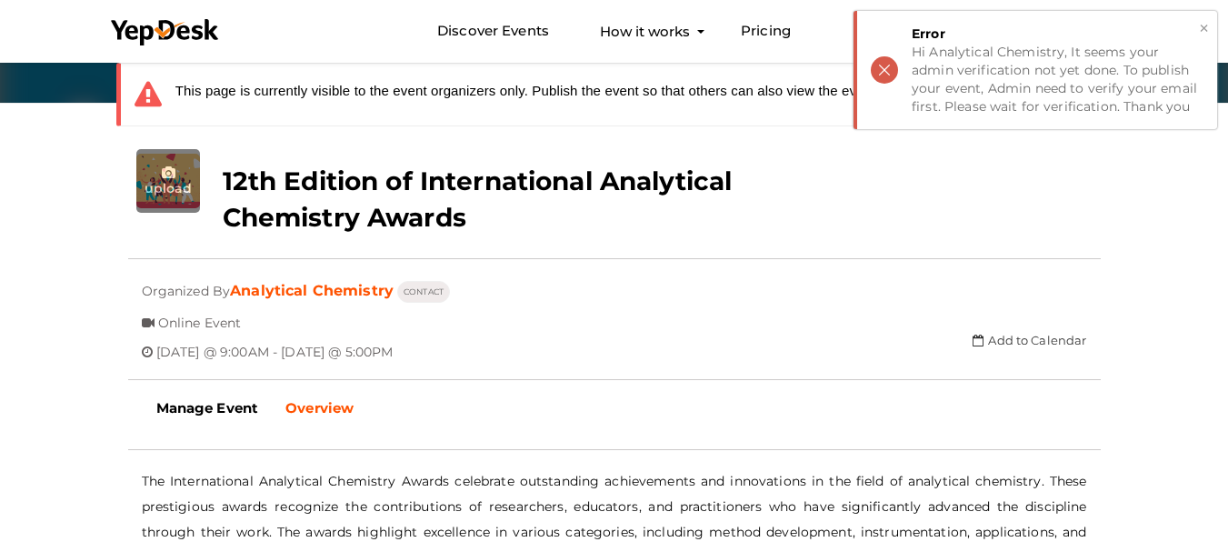
click at [1205, 30] on button "×" at bounding box center [1204, 28] width 12 height 21
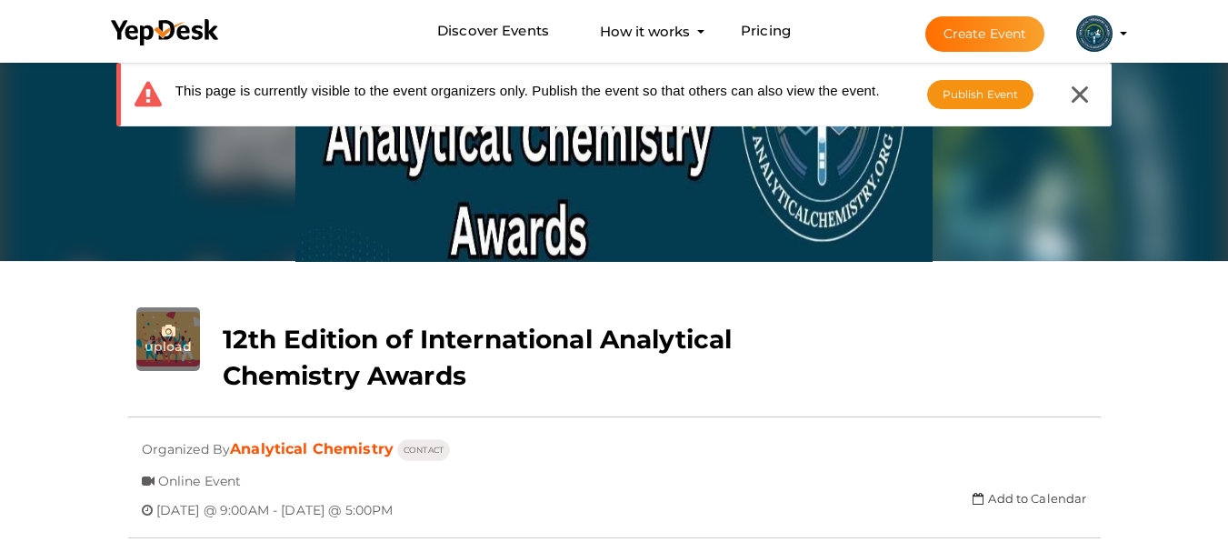
scroll to position [91, 0]
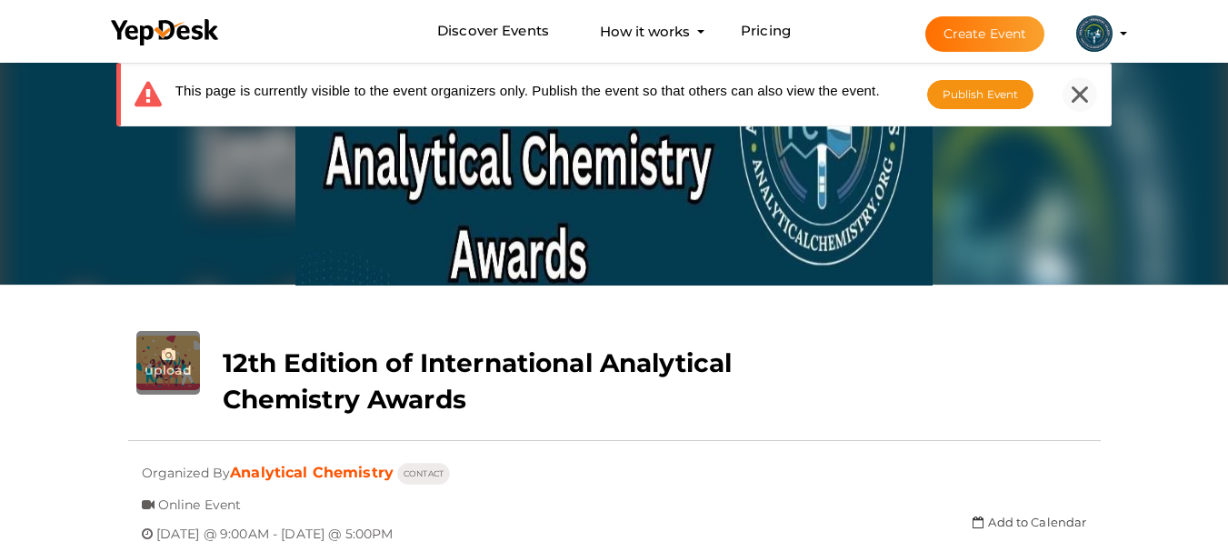
click at [1074, 85] on div at bounding box center [1080, 94] width 35 height 35
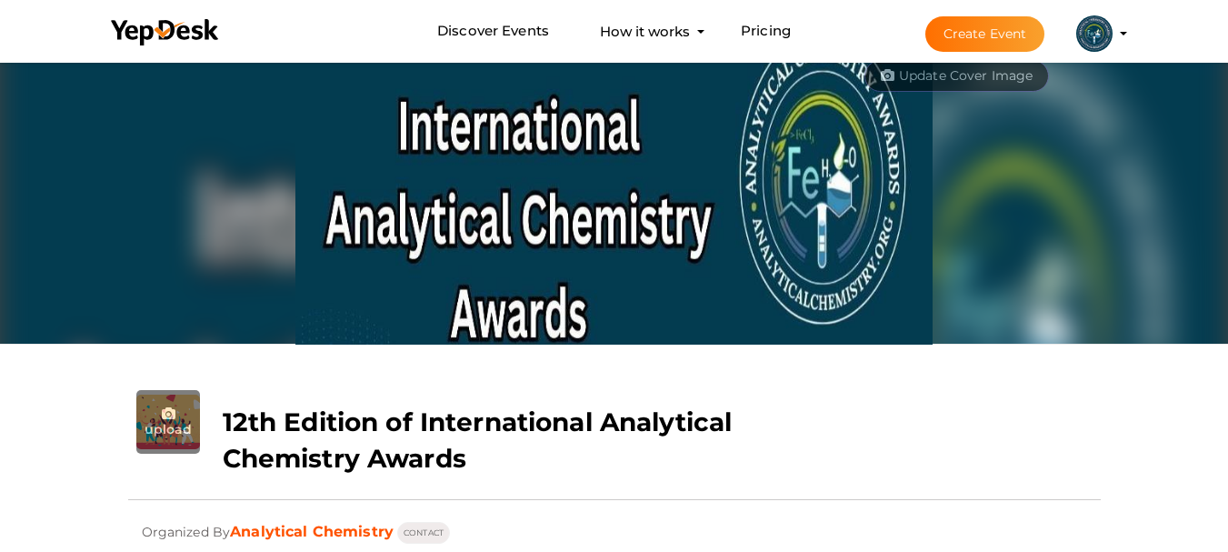
scroll to position [0, 0]
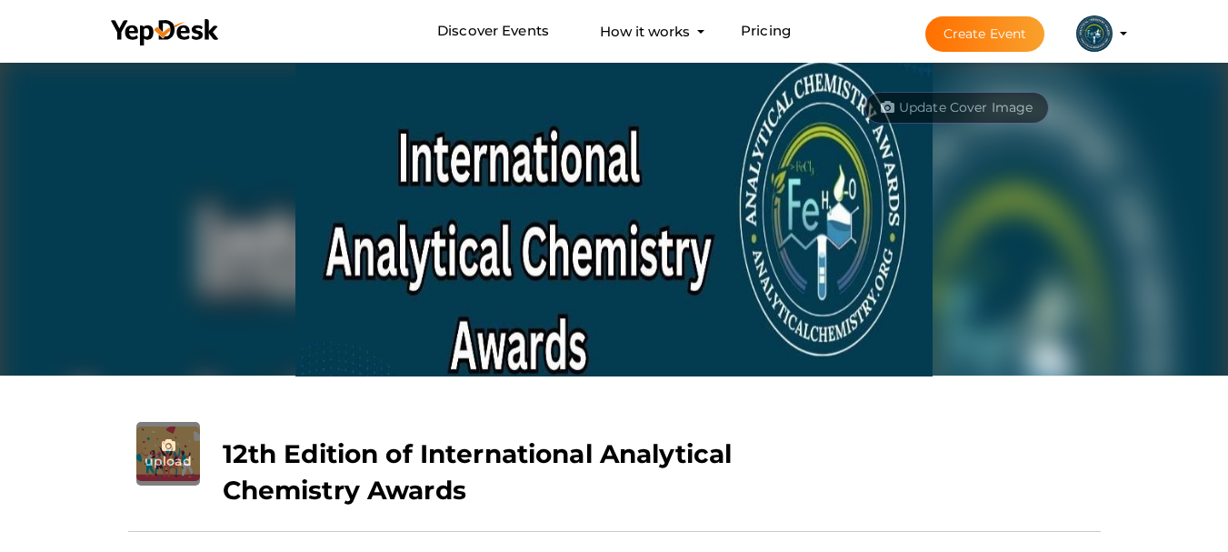
click at [1113, 32] on profile-pic at bounding box center [1095, 32] width 36 height 14
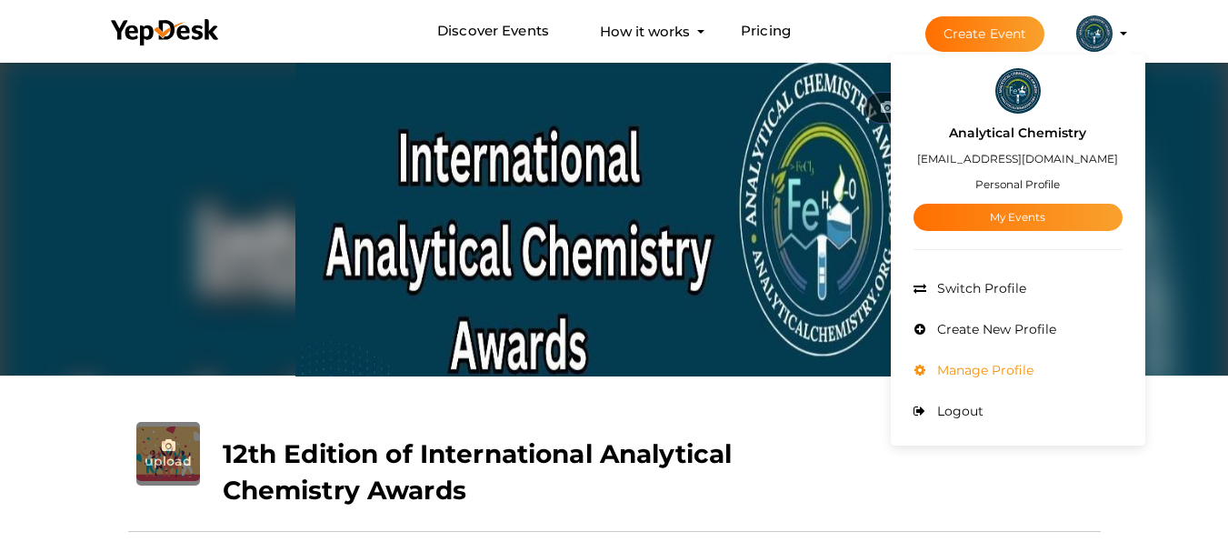
click at [997, 366] on span "Manage Profile" at bounding box center [983, 370] width 101 height 16
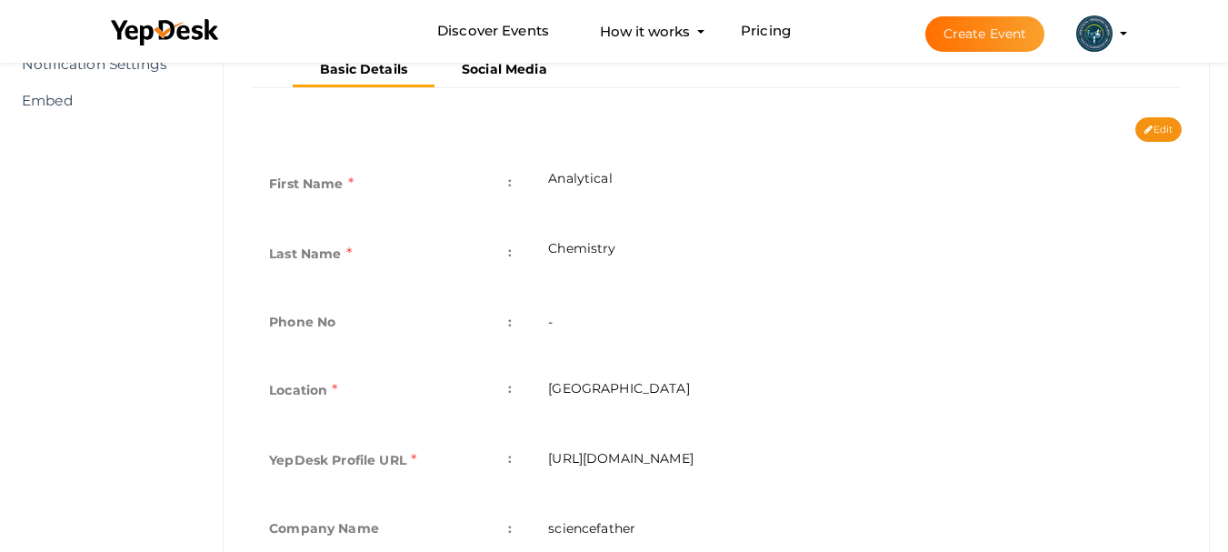
scroll to position [364, 0]
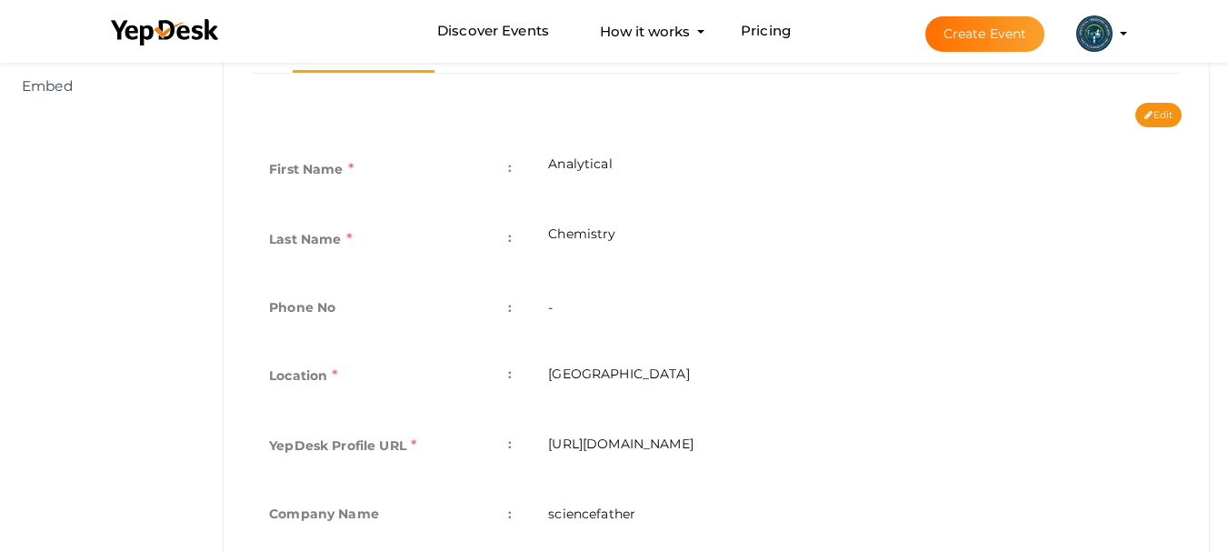
click at [579, 299] on td "-" at bounding box center [856, 309] width 652 height 66
click at [566, 311] on td "-" at bounding box center [856, 309] width 652 height 66
click at [566, 306] on td "-" at bounding box center [856, 309] width 652 height 66
click at [548, 304] on td "-" at bounding box center [856, 309] width 652 height 66
drag, startPoint x: 561, startPoint y: 308, endPoint x: 545, endPoint y: 312, distance: 16.8
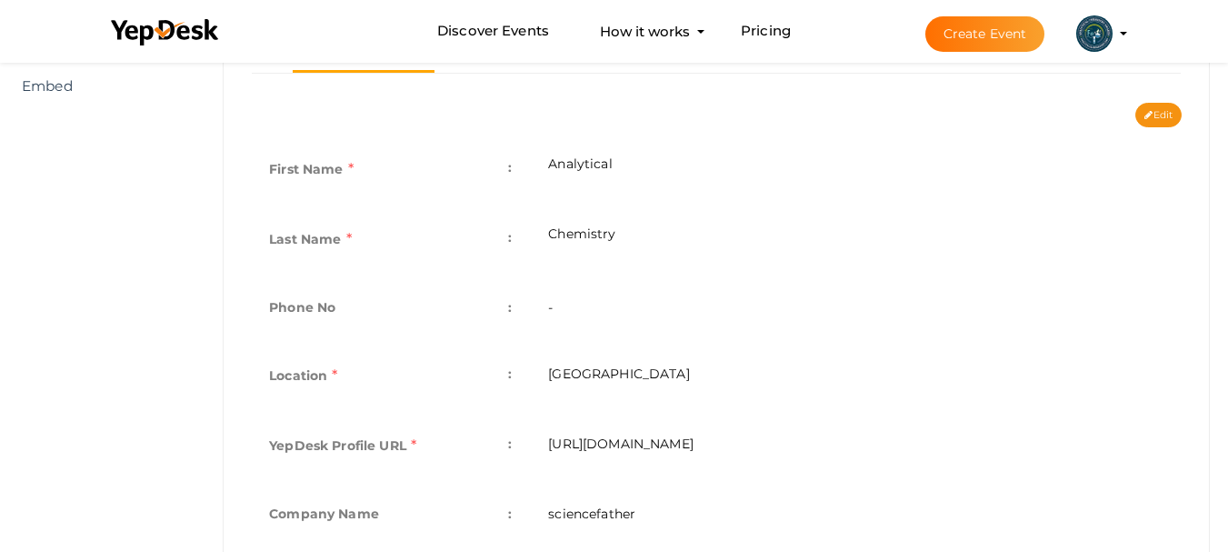
click at [545, 312] on td "-" at bounding box center [856, 309] width 652 height 66
click at [578, 300] on td "-" at bounding box center [856, 309] width 652 height 66
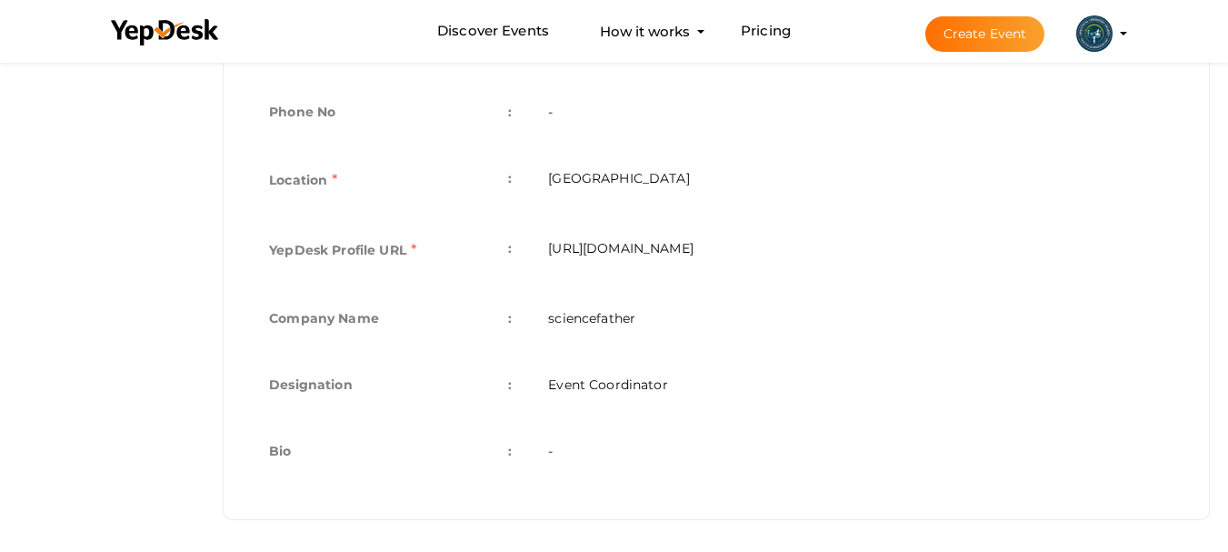
scroll to position [564, 0]
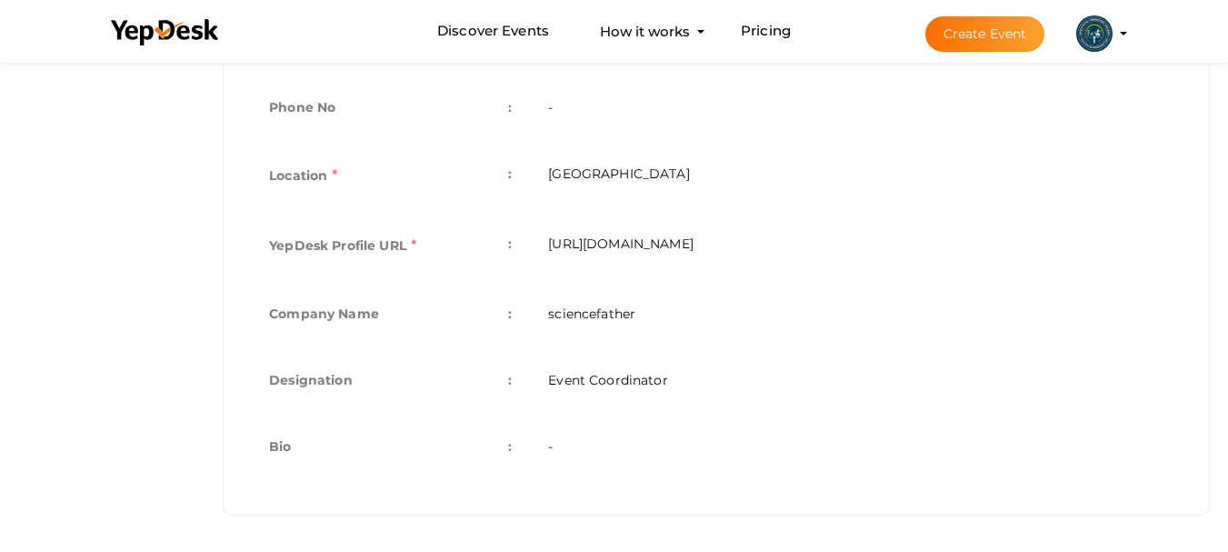
click at [550, 313] on td "sciencefather" at bounding box center [856, 316] width 652 height 66
click at [552, 307] on td "sciencefather" at bounding box center [856, 316] width 652 height 66
click at [556, 306] on td "sciencefather" at bounding box center [856, 316] width 652 height 66
click at [553, 312] on td "sciencefather" at bounding box center [856, 316] width 652 height 66
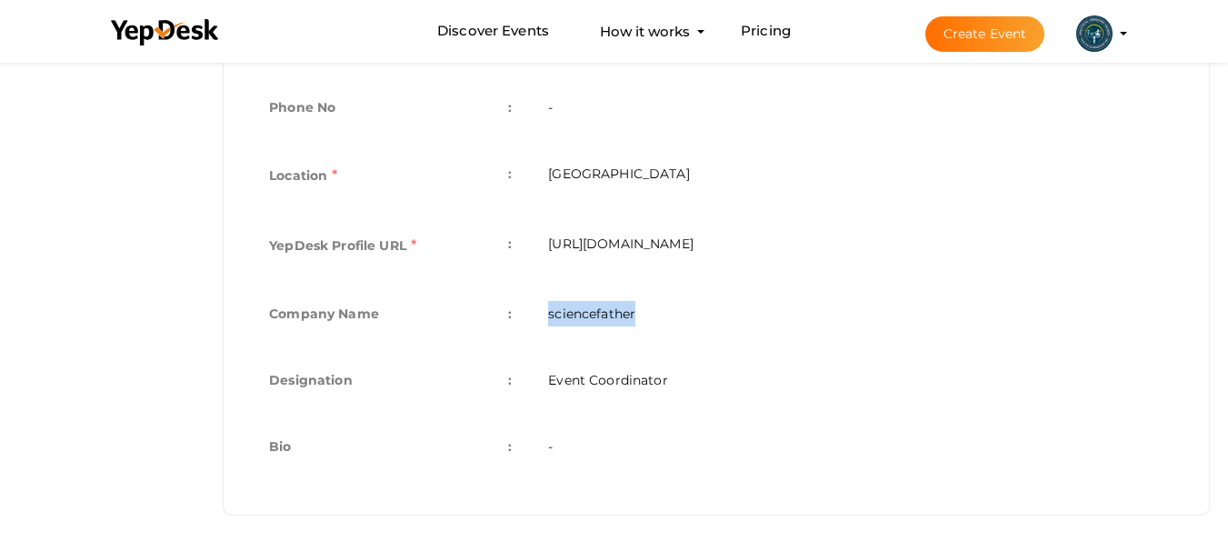
click at [553, 312] on td "sciencefather" at bounding box center [856, 316] width 652 height 66
click at [804, 336] on td "sciencefather" at bounding box center [856, 316] width 652 height 66
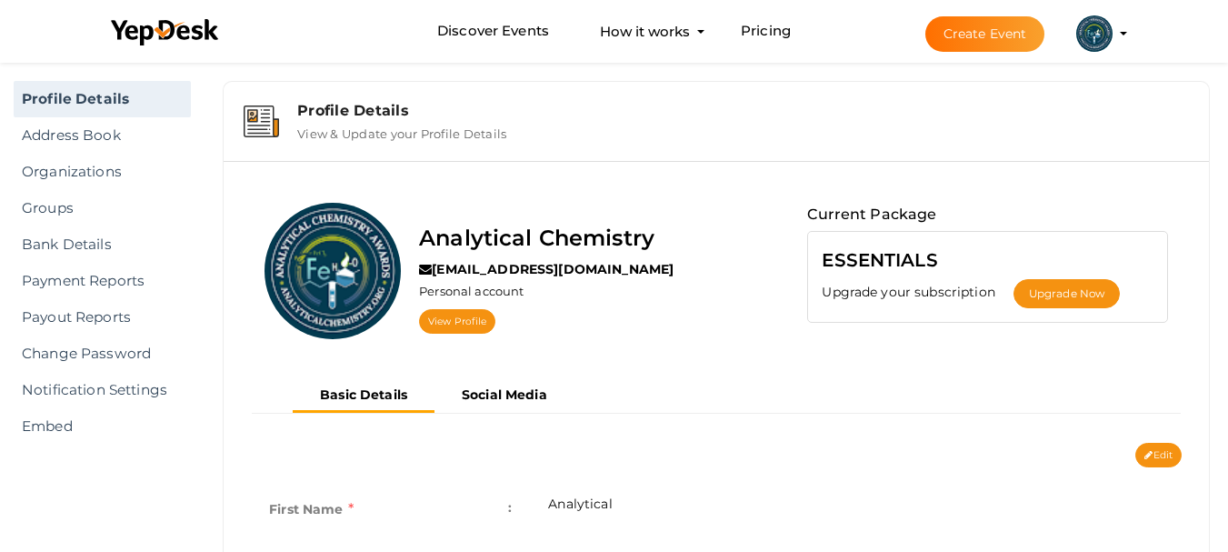
scroll to position [18, 0]
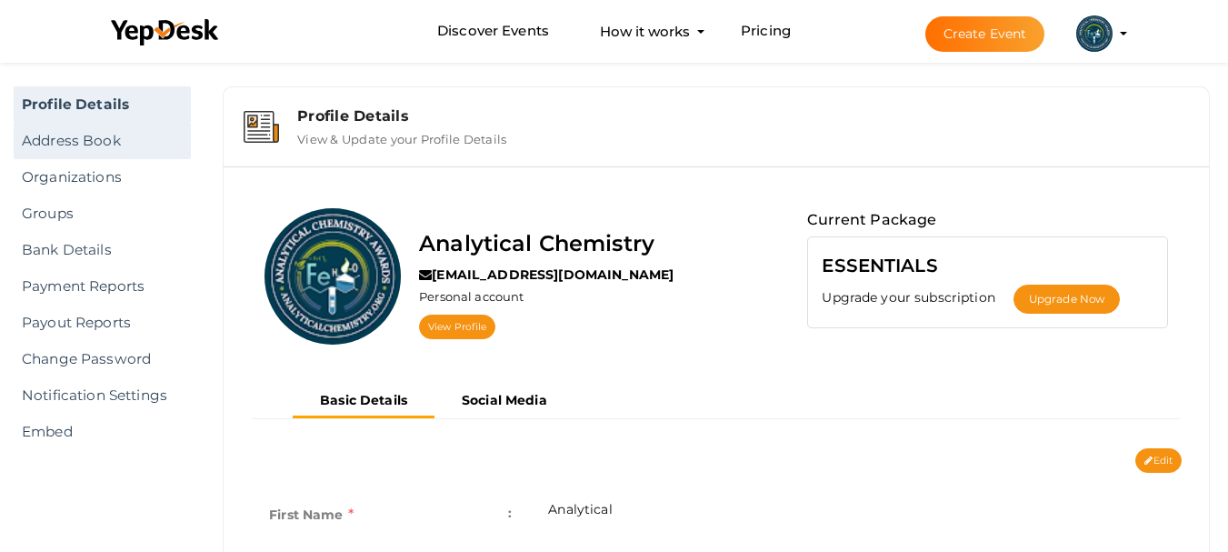
click at [96, 149] on link "Address Book" at bounding box center [102, 141] width 177 height 36
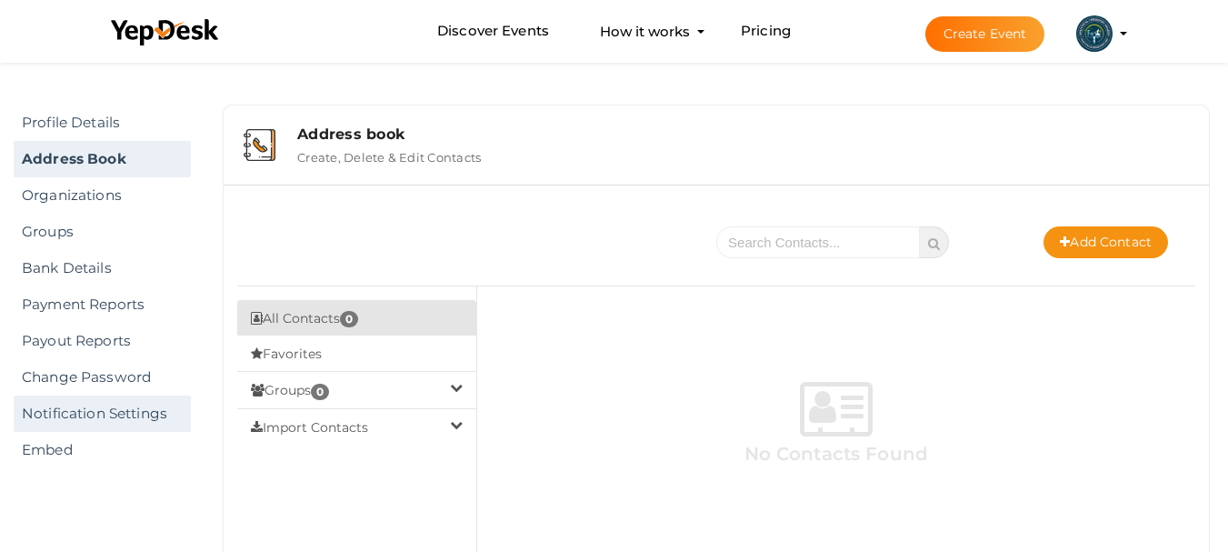
click at [135, 413] on link "Notification Settings" at bounding box center [102, 414] width 177 height 36
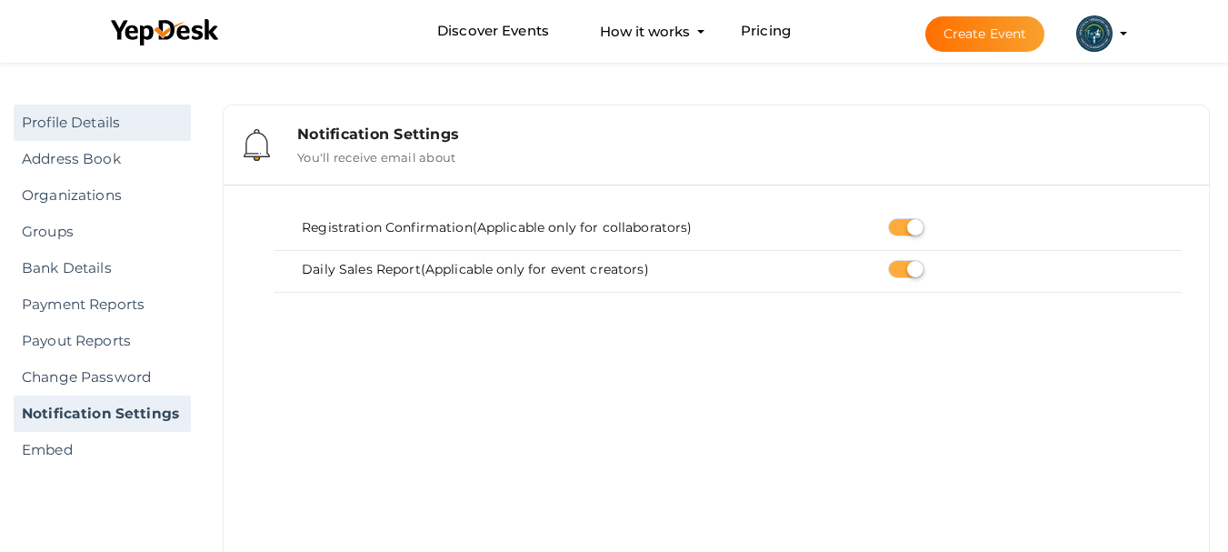
click at [55, 123] on link "Profile Details" at bounding box center [102, 123] width 177 height 36
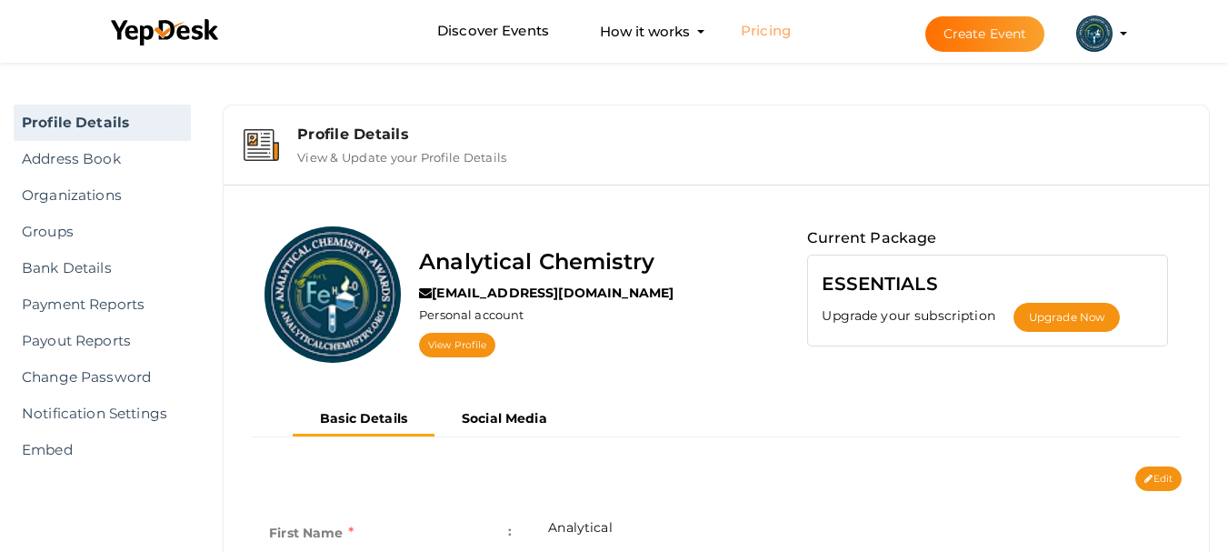
click at [769, 42] on link "Pricing" at bounding box center [766, 32] width 50 height 34
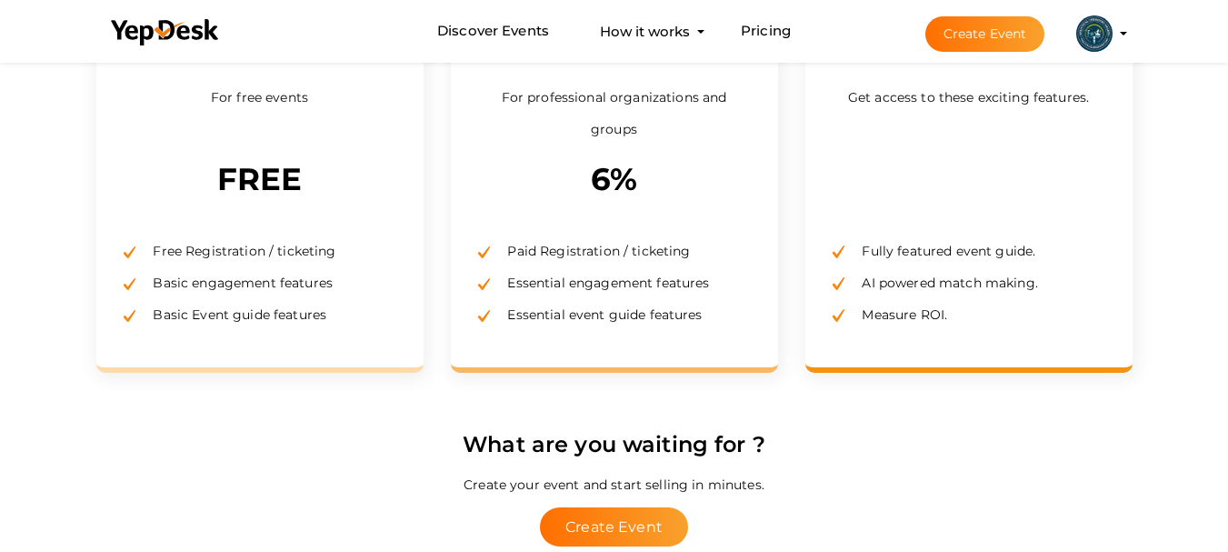
scroll to position [455, 0]
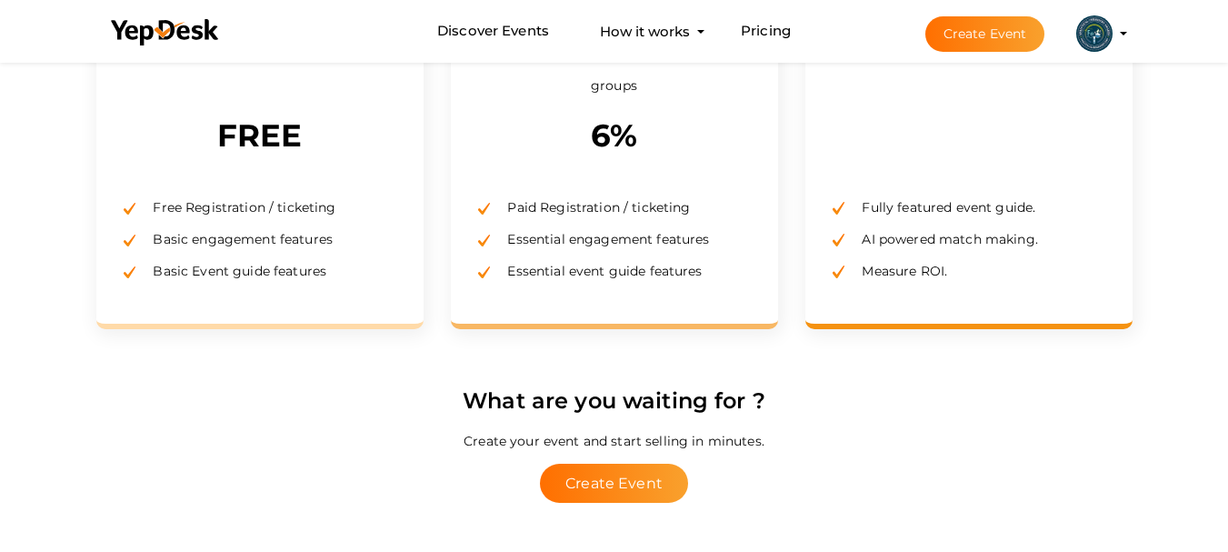
click at [317, 205] on span "Free Registration / ticketing" at bounding box center [237, 207] width 196 height 16
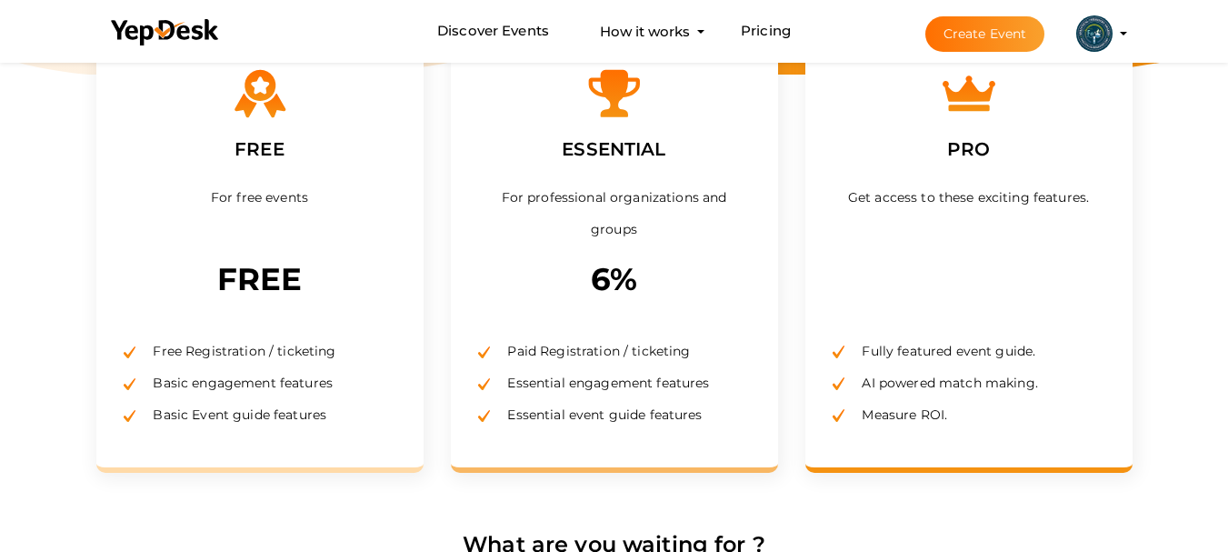
scroll to position [182, 0]
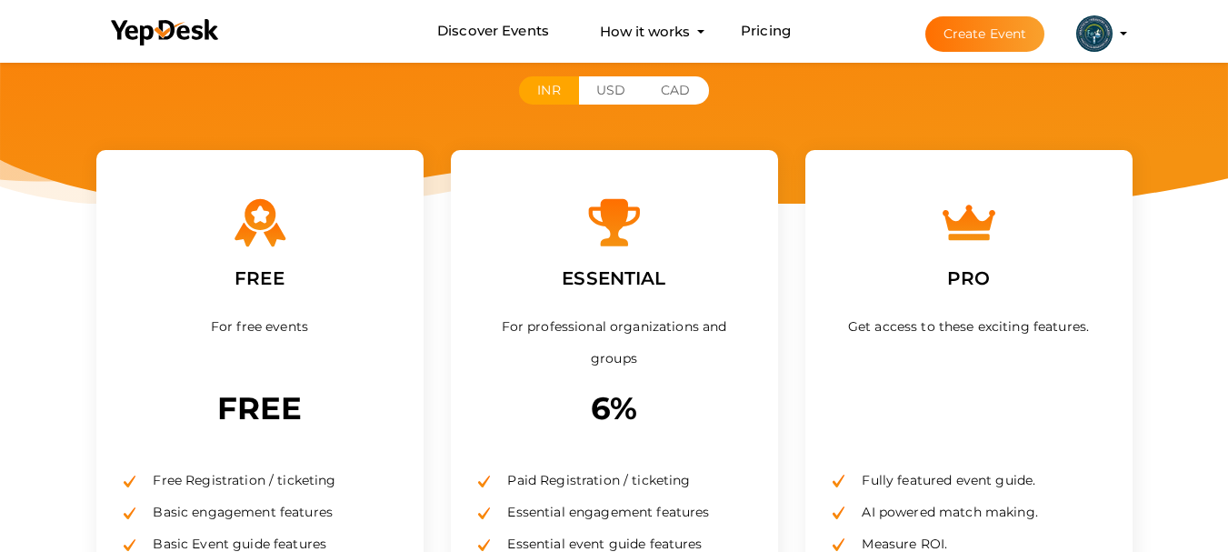
click at [317, 212] on div "FREE For free events FREE Free Registration / ticketing Basic engagement featur…" at bounding box center [259, 376] width 327 height 452
click at [636, 93] on button "USD" at bounding box center [610, 90] width 65 height 28
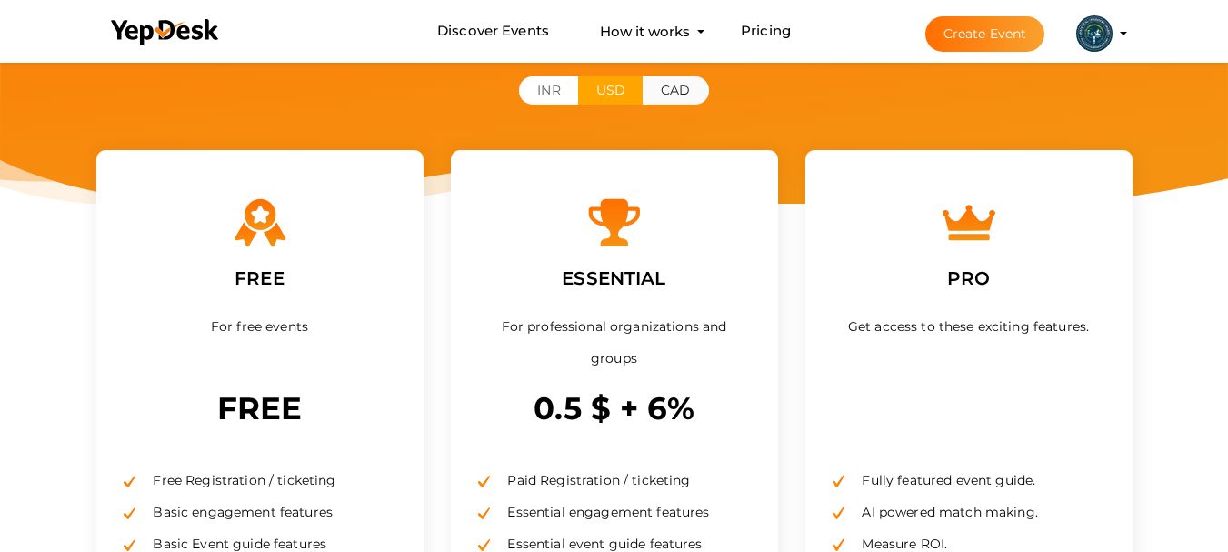
click at [683, 83] on button "CAD" at bounding box center [675, 90] width 65 height 28
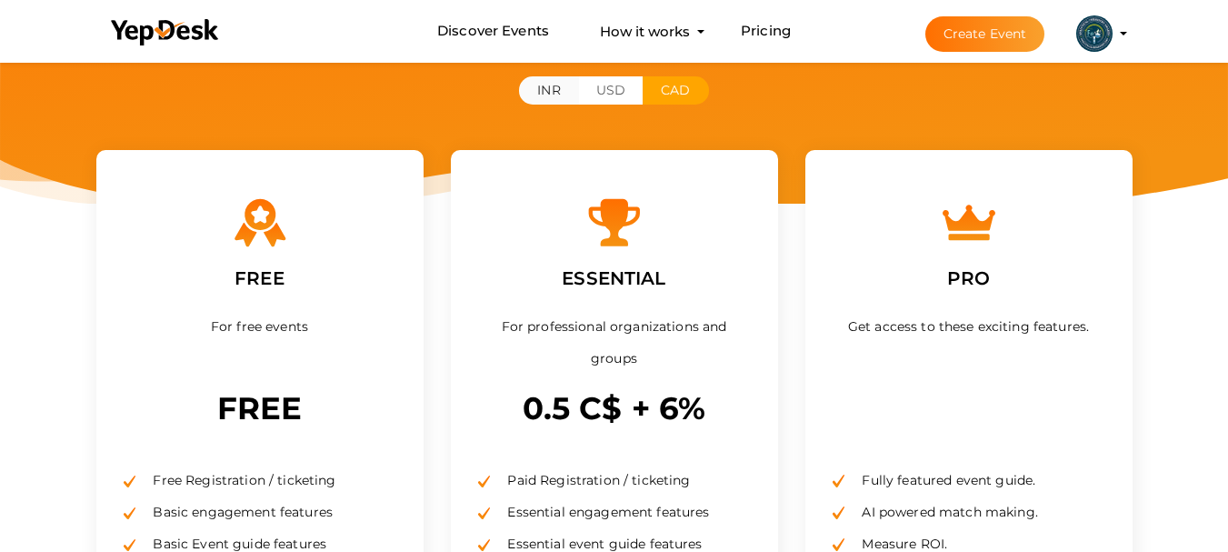
click at [555, 91] on button "INR" at bounding box center [548, 90] width 59 height 28
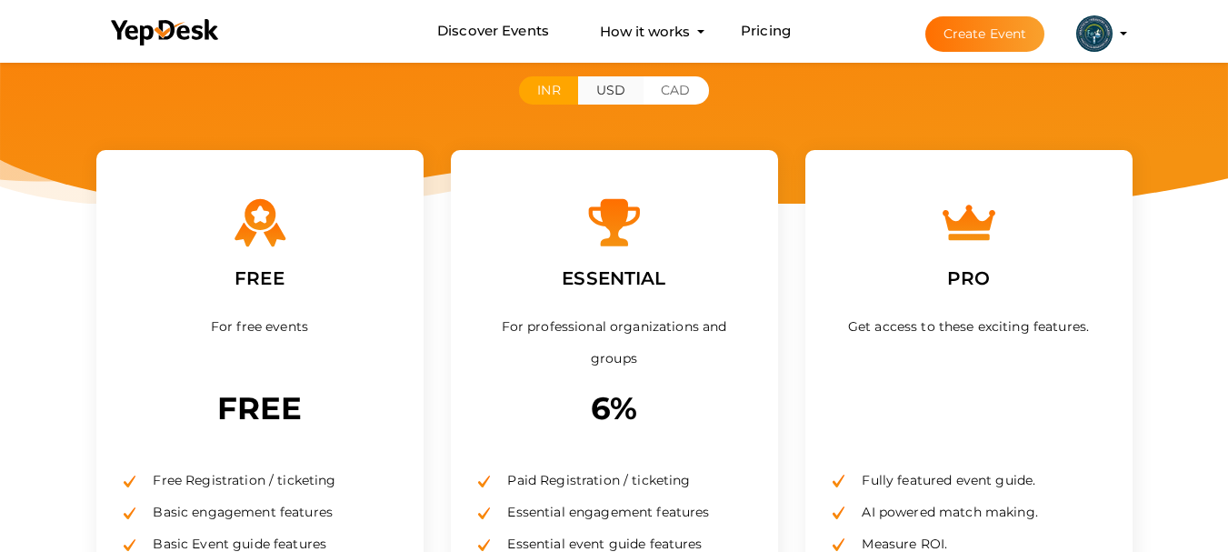
click at [603, 95] on button "USD" at bounding box center [610, 90] width 65 height 28
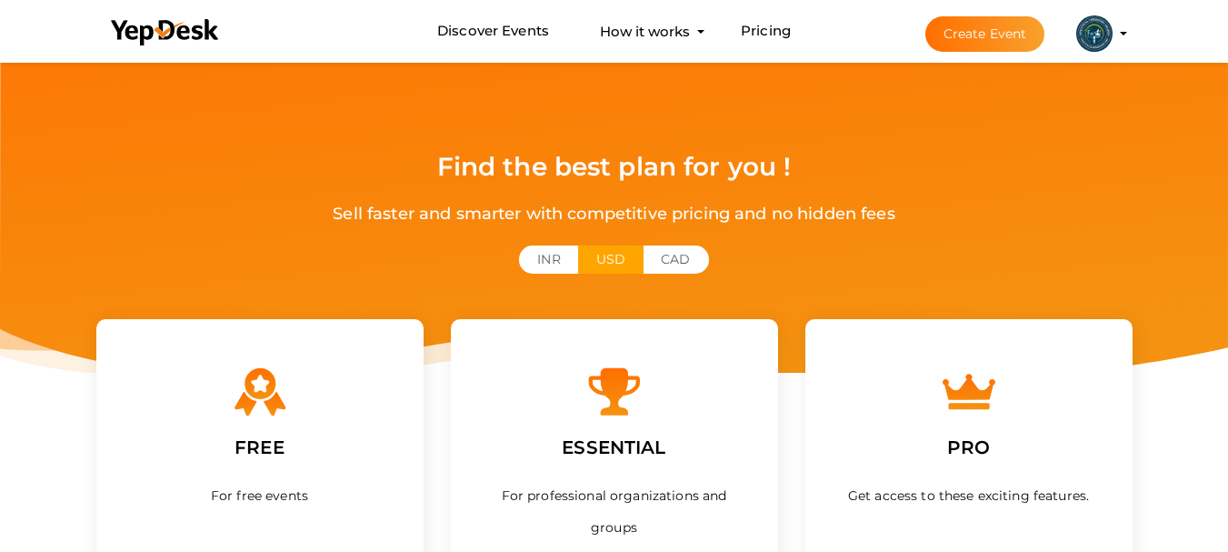
scroll to position [0, 0]
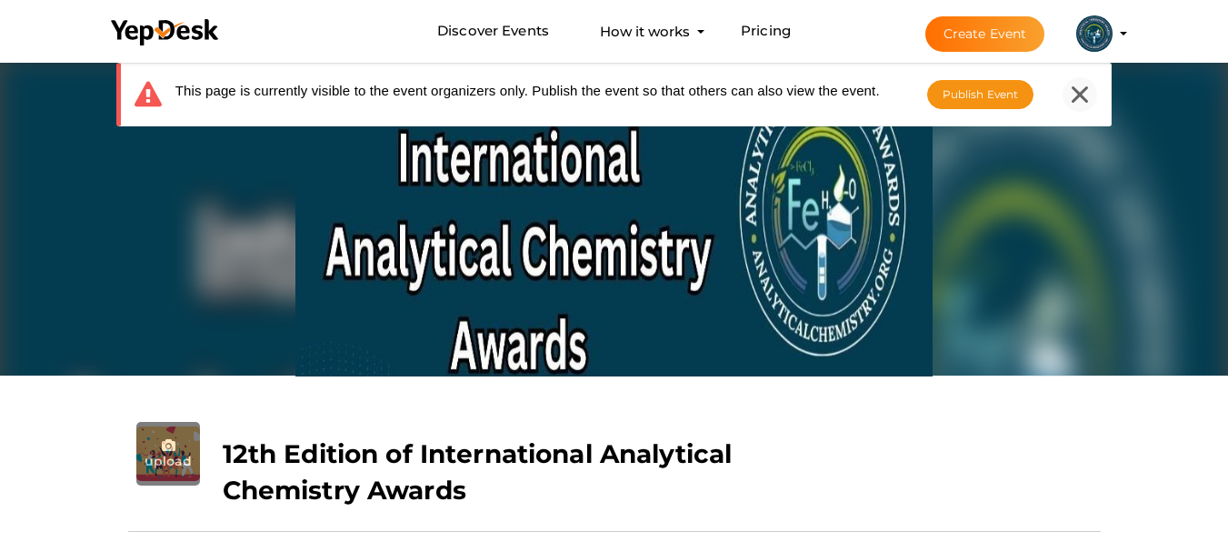
click at [1087, 95] on icon at bounding box center [1080, 94] width 16 height 16
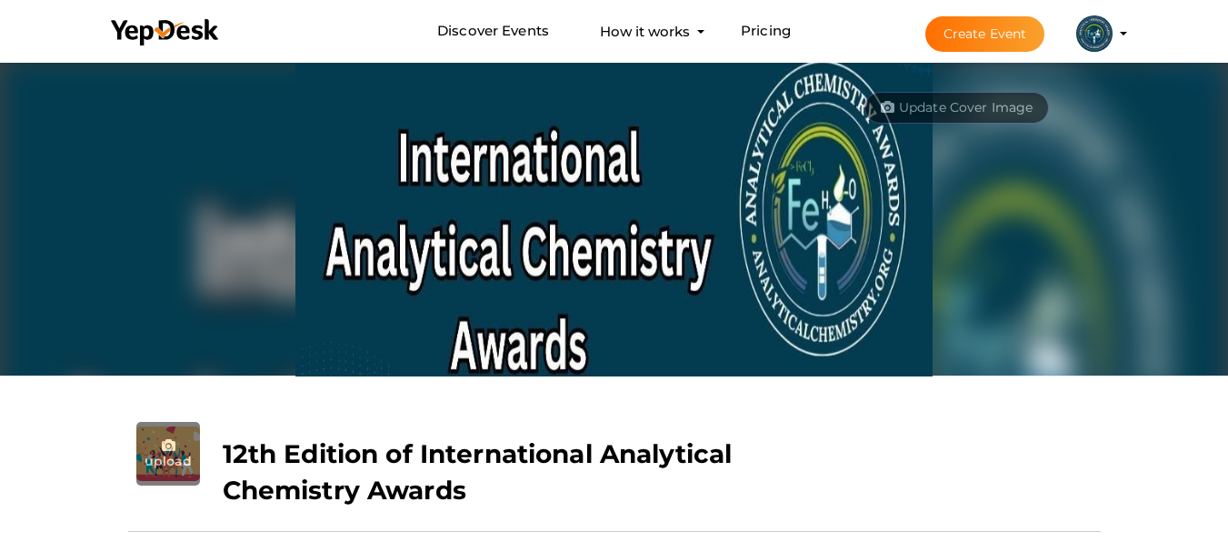
click at [169, 459] on input "file" at bounding box center [168, 454] width 64 height 64
type input "C:\fakepath\ANC Logo.png"
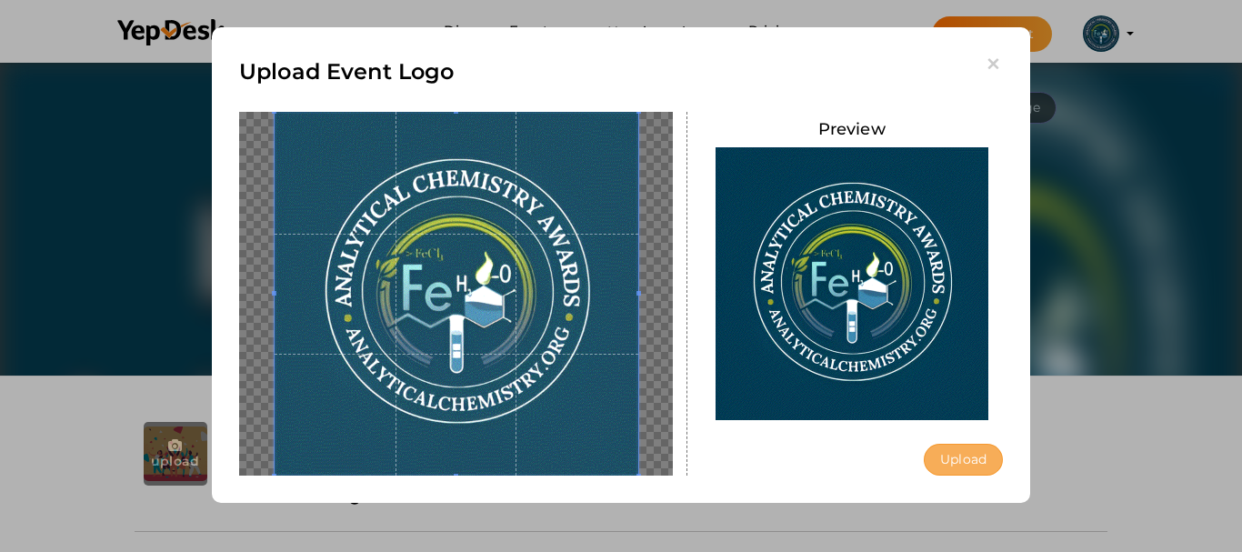
click at [966, 466] on button "Upload" at bounding box center [963, 460] width 79 height 32
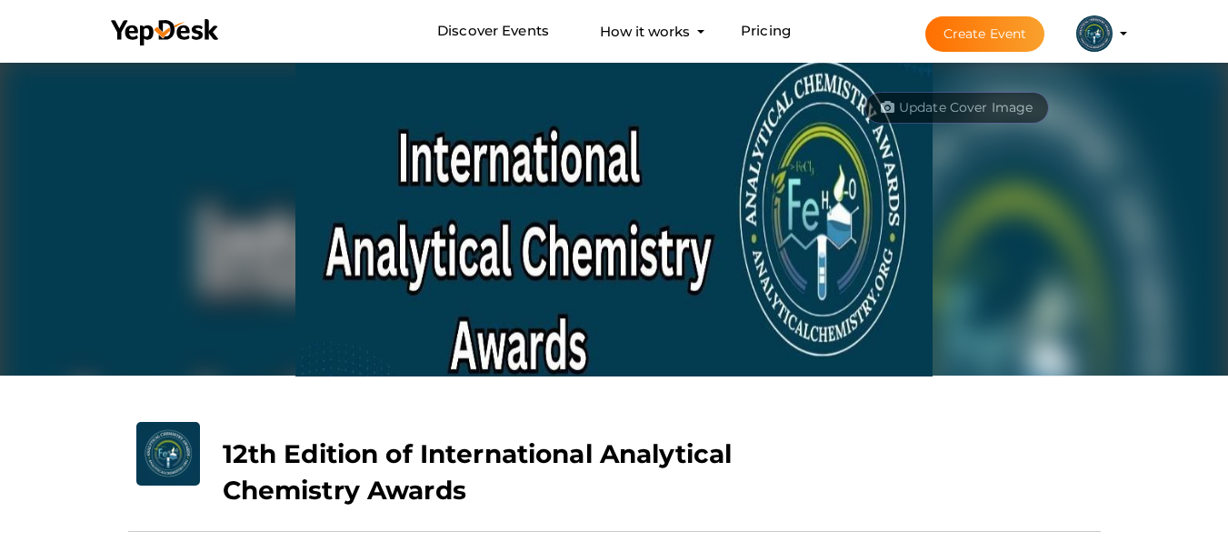
scroll to position [364, 0]
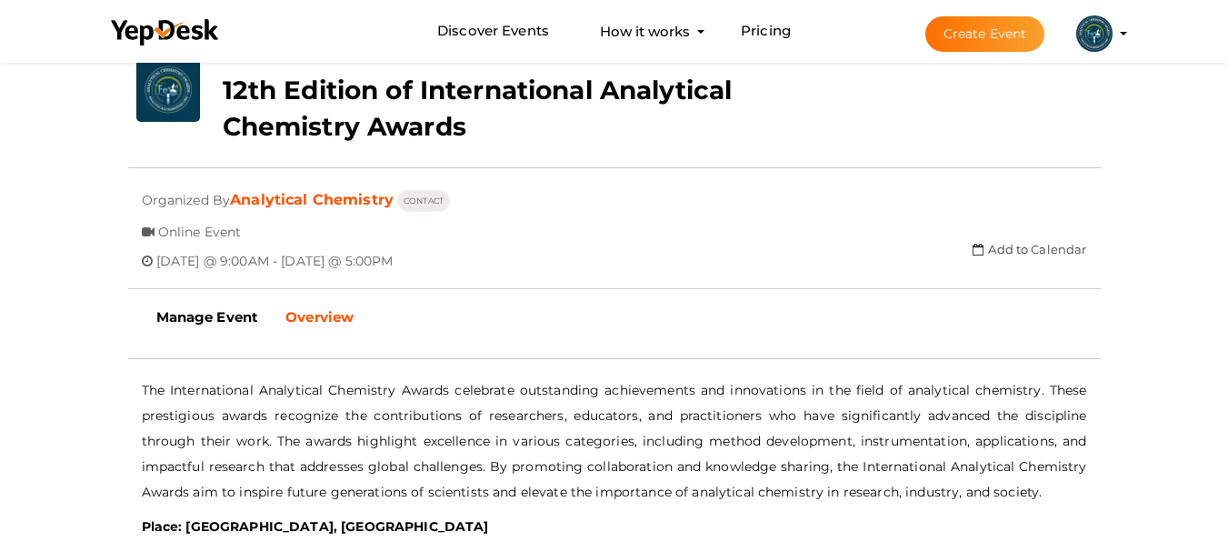
click at [357, 324] on link "Overview" at bounding box center [319, 317] width 95 height 45
click at [331, 315] on b "Overview" at bounding box center [319, 316] width 68 height 17
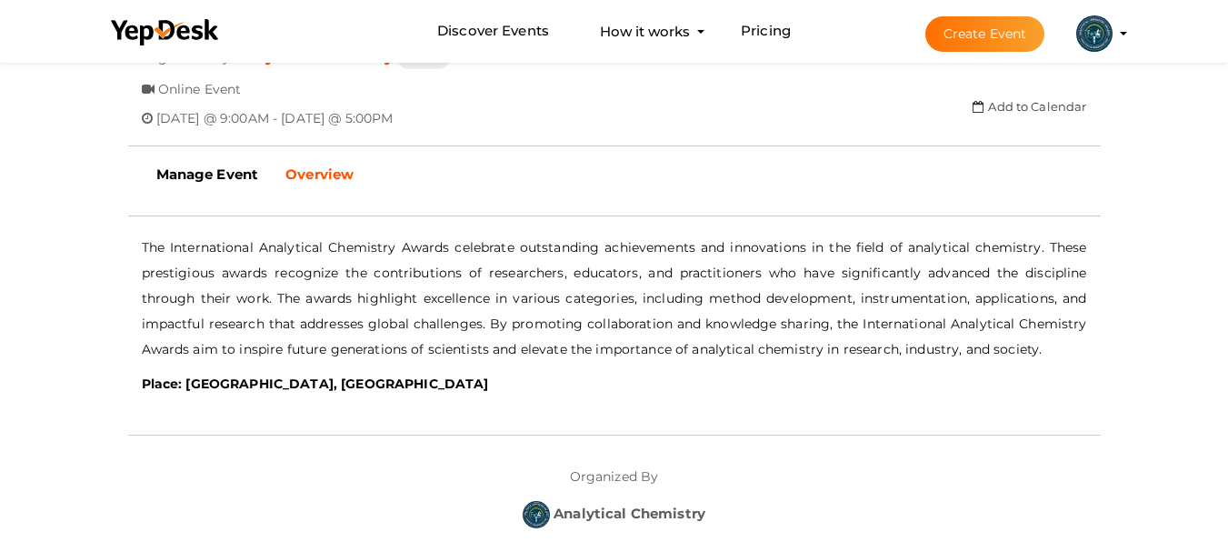
scroll to position [273, 0]
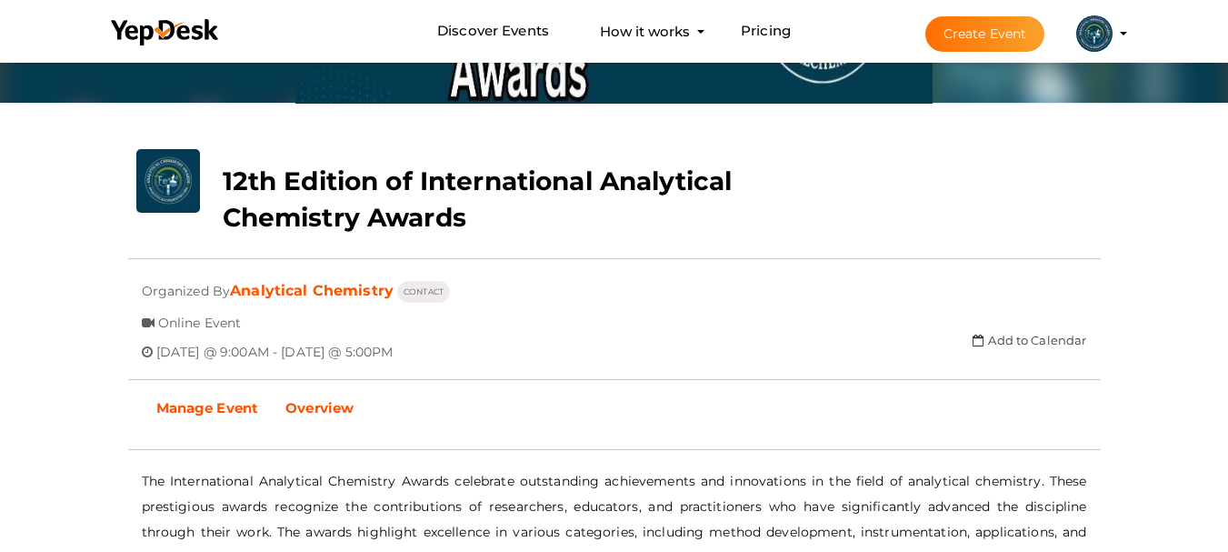
click at [200, 400] on b "Manage Event" at bounding box center [207, 407] width 103 height 17
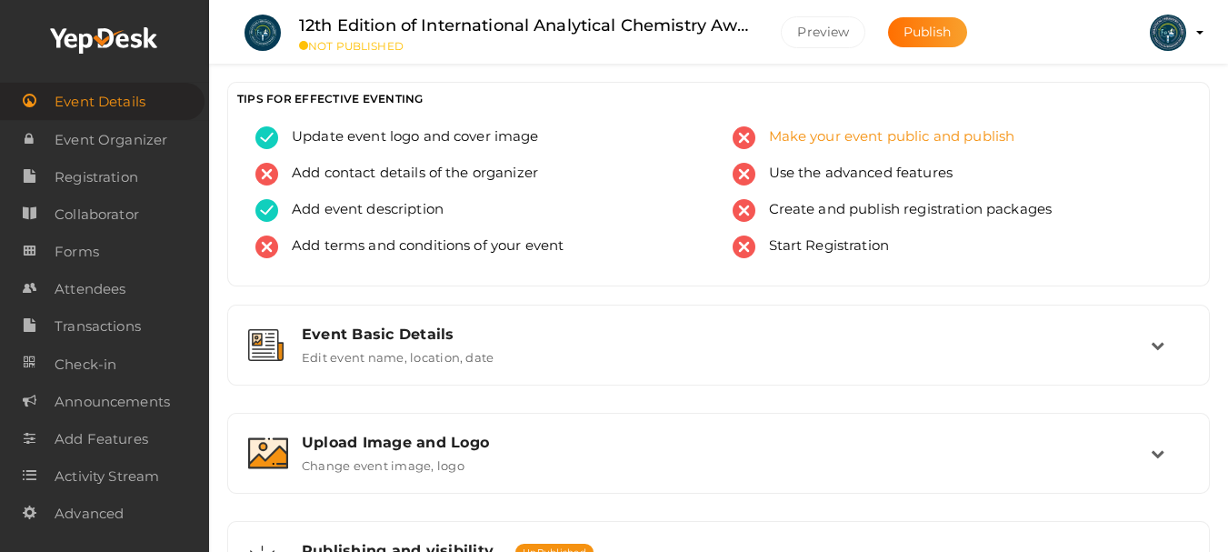
click at [897, 127] on span "Make your event public and publish" at bounding box center [886, 137] width 260 height 23
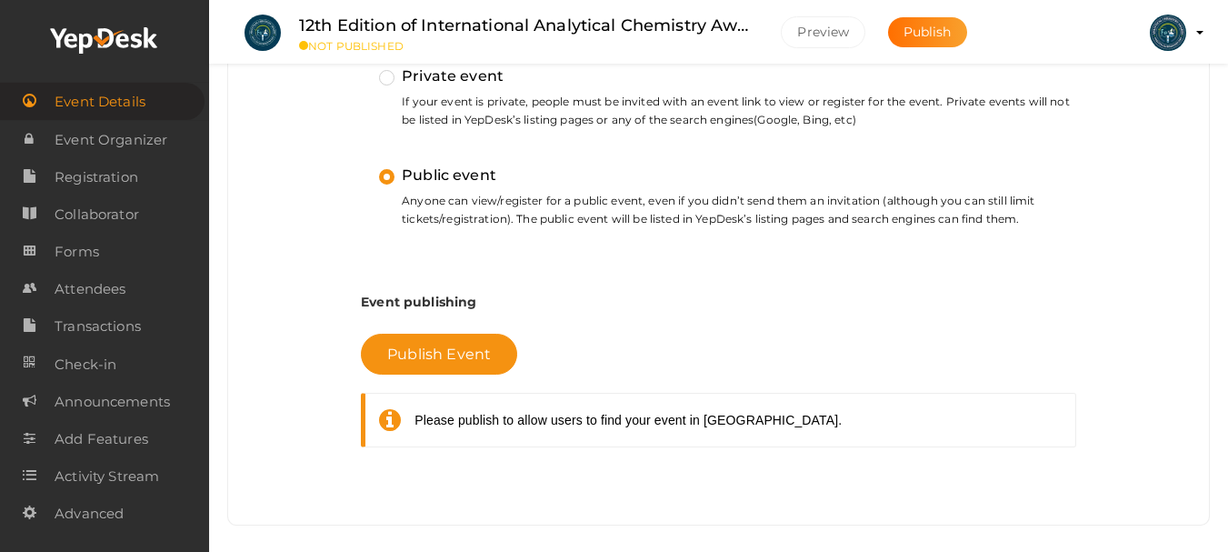
scroll to position [602, 0]
click at [468, 350] on span "Publish Event" at bounding box center [439, 353] width 104 height 17
click at [435, 353] on span "Publish Event" at bounding box center [439, 353] width 104 height 17
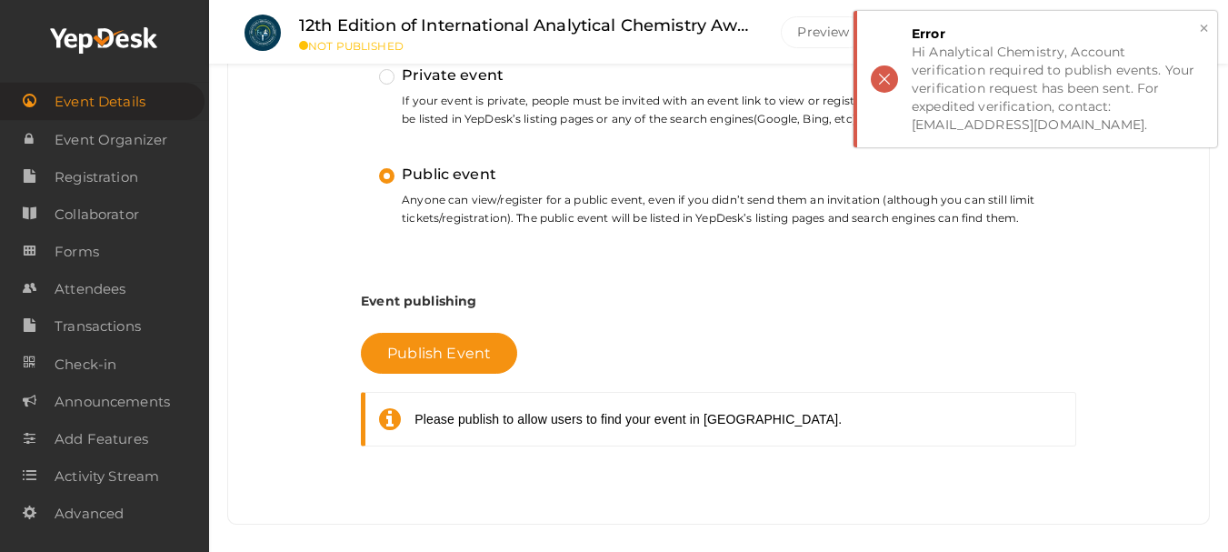
click at [892, 82] on div "× Error Hi Analytical Chemistry, Account verification required to publish event…" at bounding box center [1036, 79] width 364 height 136
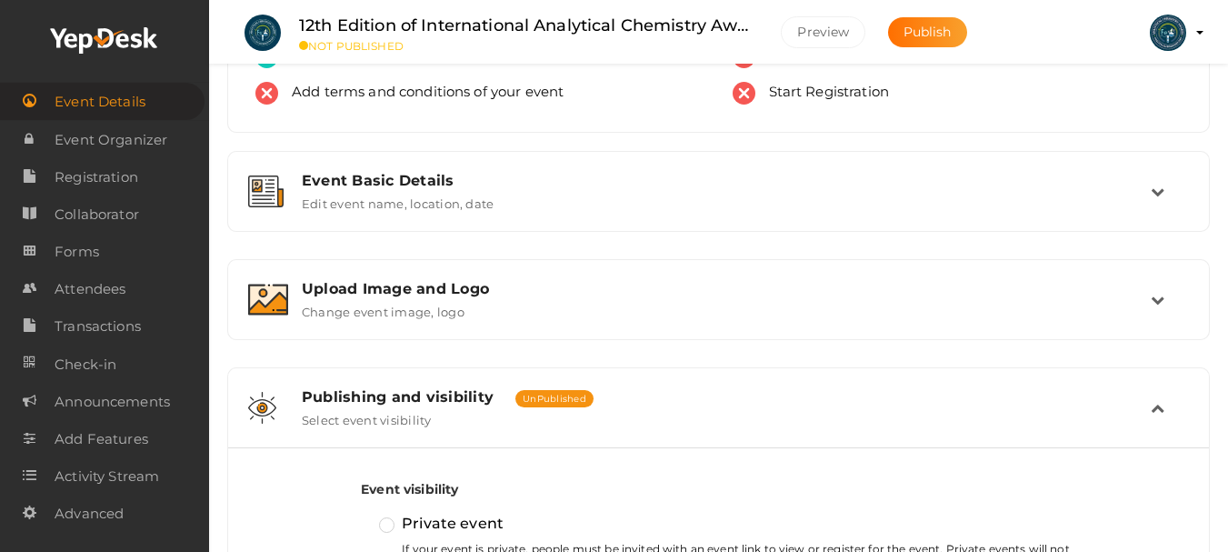
scroll to position [147, 0]
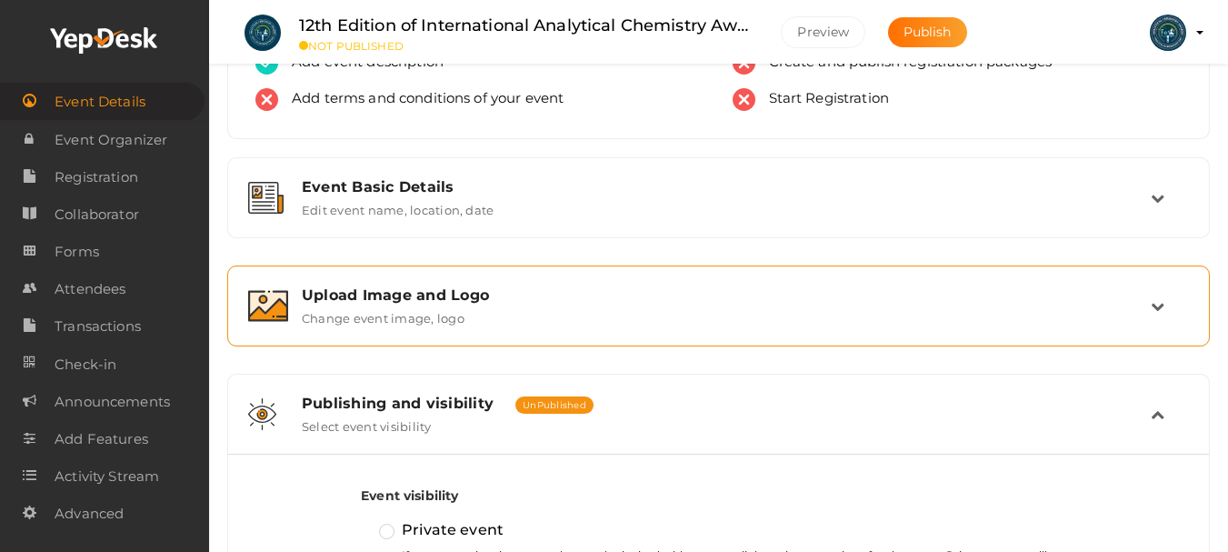
click at [646, 322] on div "Upload Image and Logo Change event image, logo" at bounding box center [719, 305] width 863 height 39
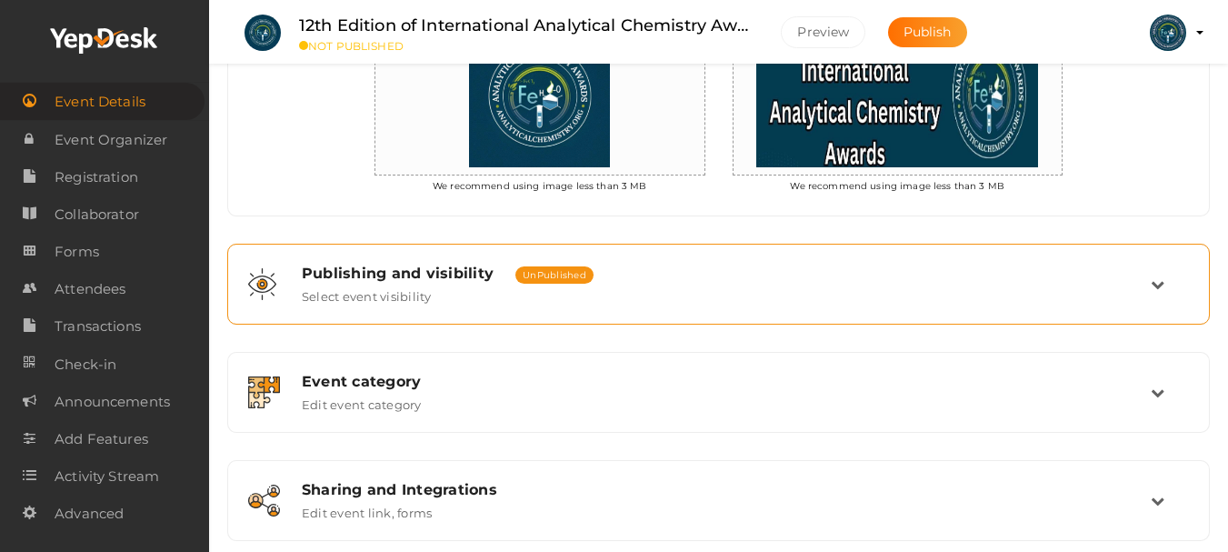
scroll to position [602, 0]
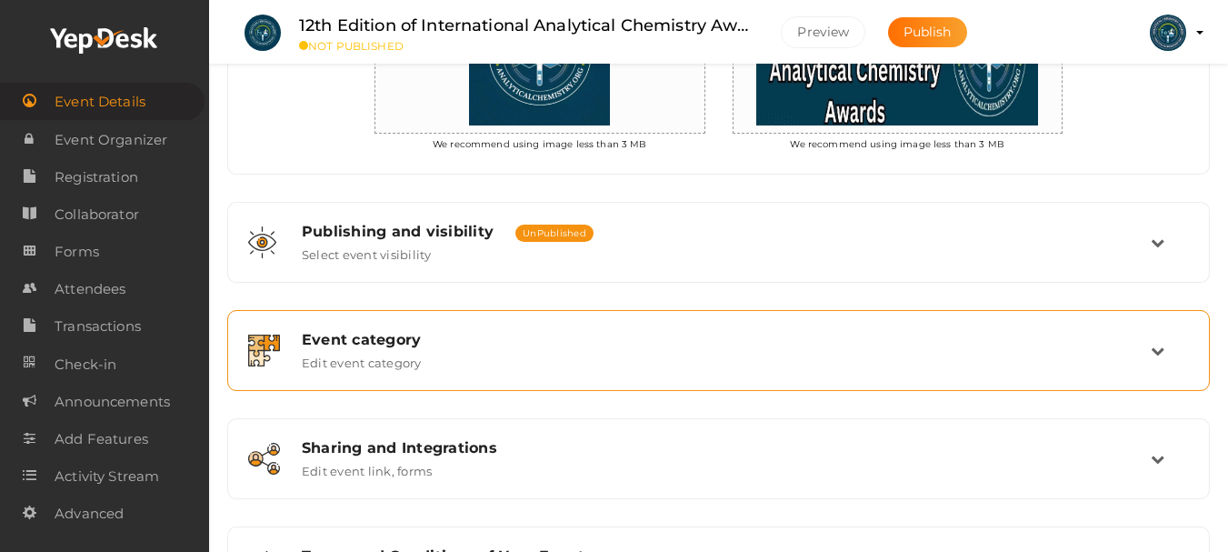
click at [428, 333] on div "Event category" at bounding box center [726, 339] width 849 height 17
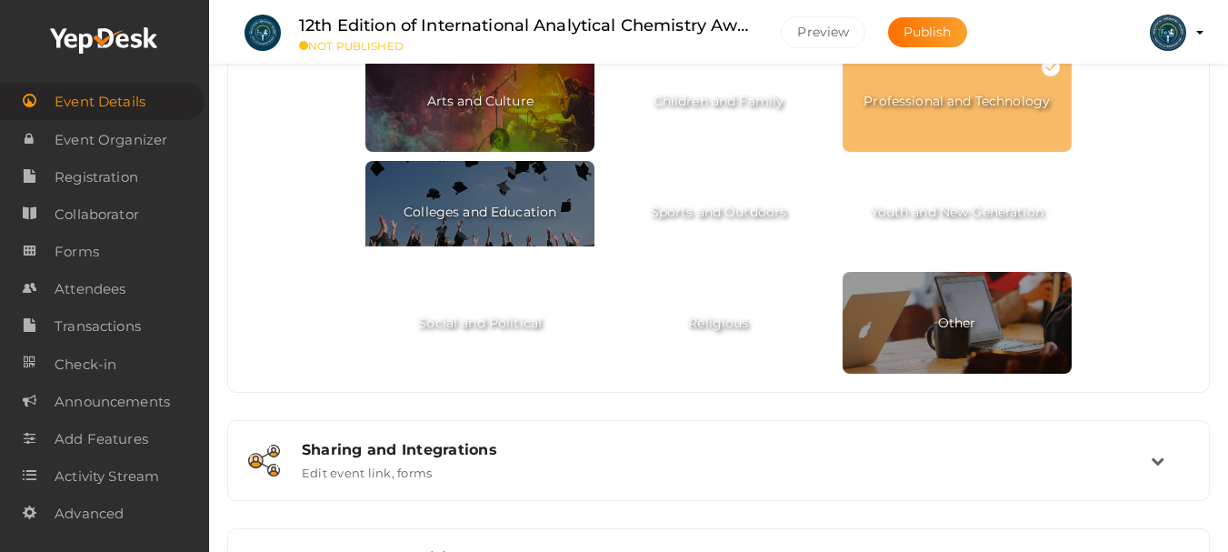
scroll to position [1079, 0]
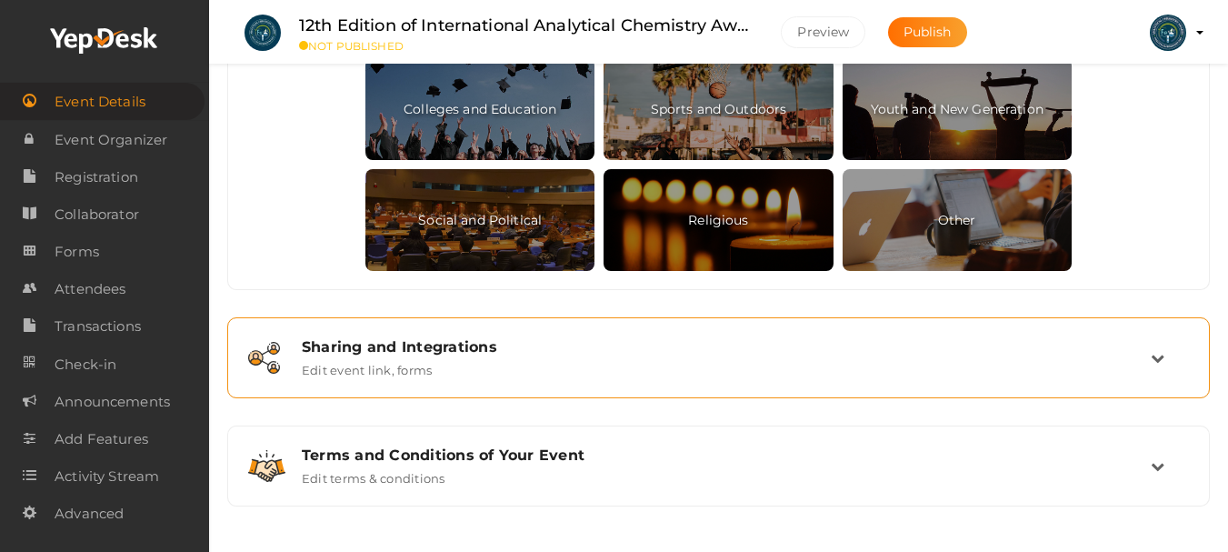
click at [467, 370] on div "Sharing and Integrations Edit event link, forms" at bounding box center [719, 357] width 863 height 39
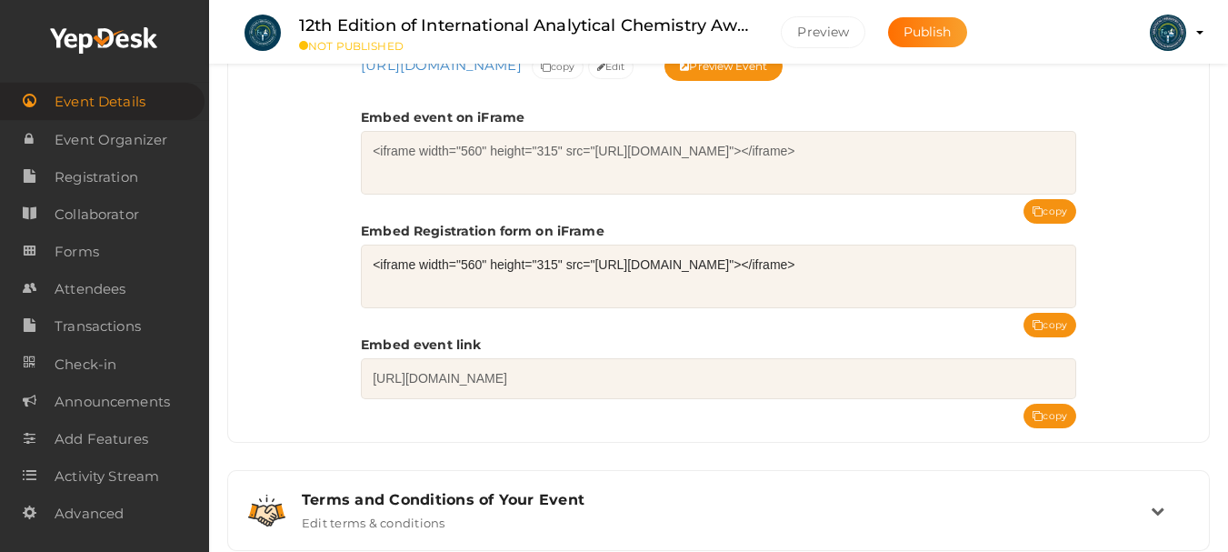
scroll to position [689, 0]
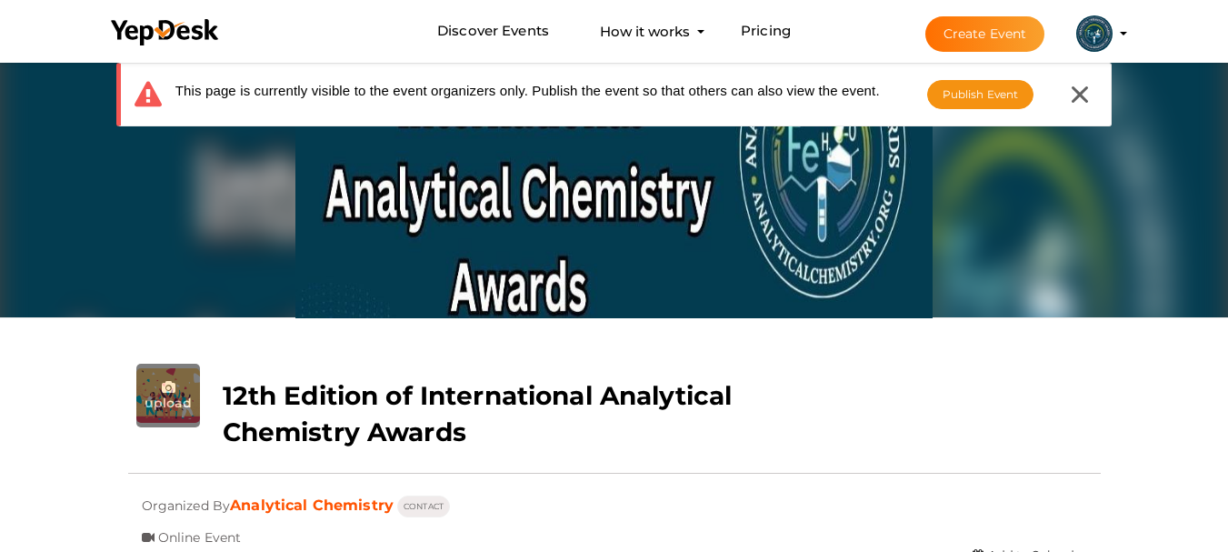
scroll to position [58, 0]
click at [1005, 97] on span "Publish Event" at bounding box center [981, 94] width 76 height 14
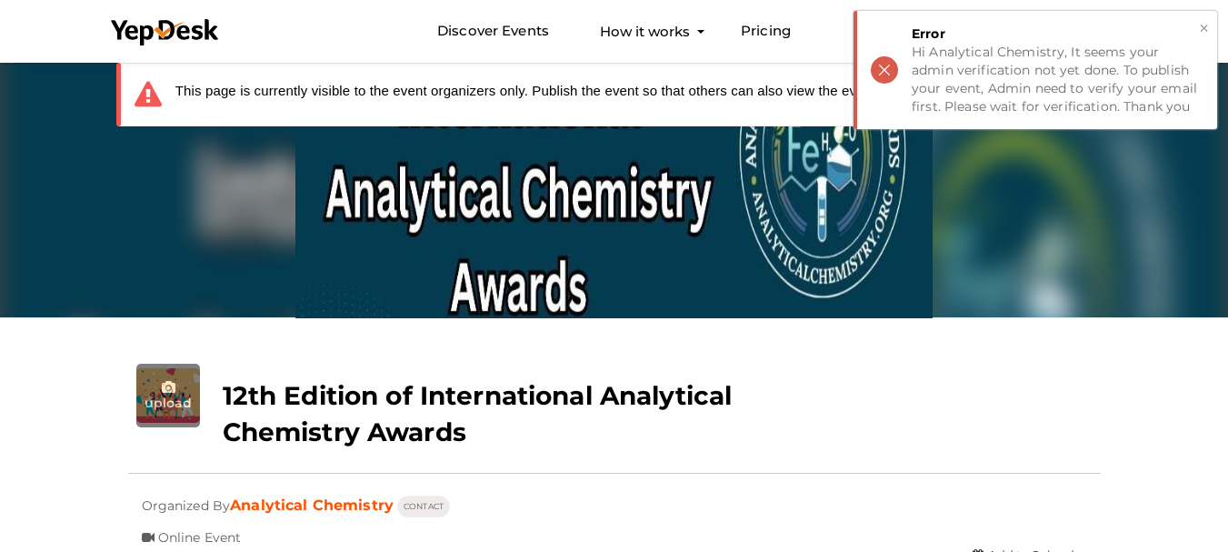
click at [1207, 32] on button "×" at bounding box center [1204, 28] width 12 height 21
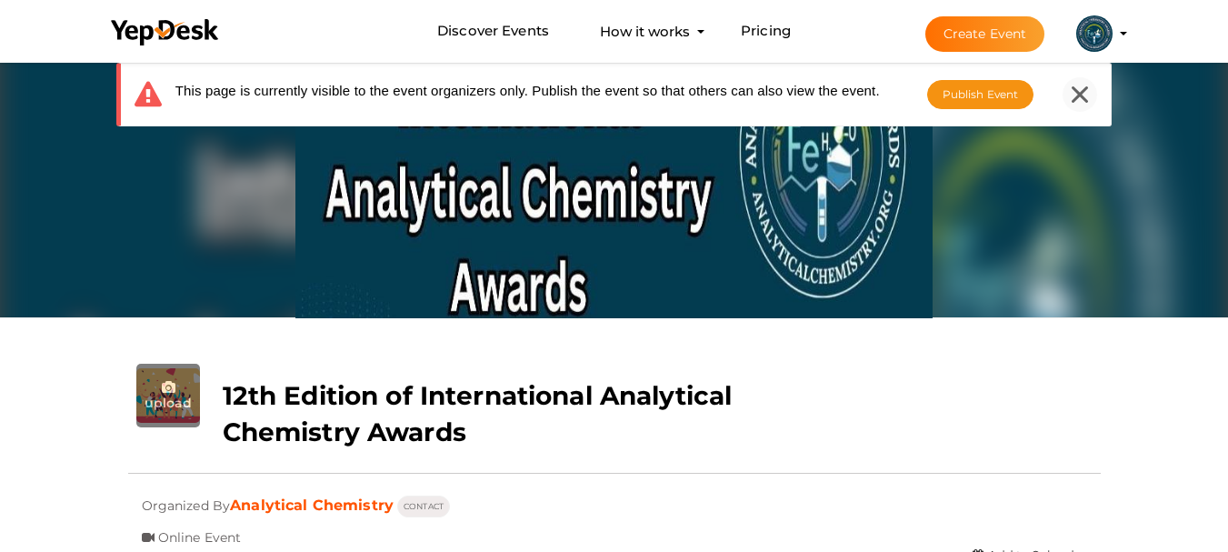
click at [1088, 91] on icon at bounding box center [1080, 94] width 16 height 16
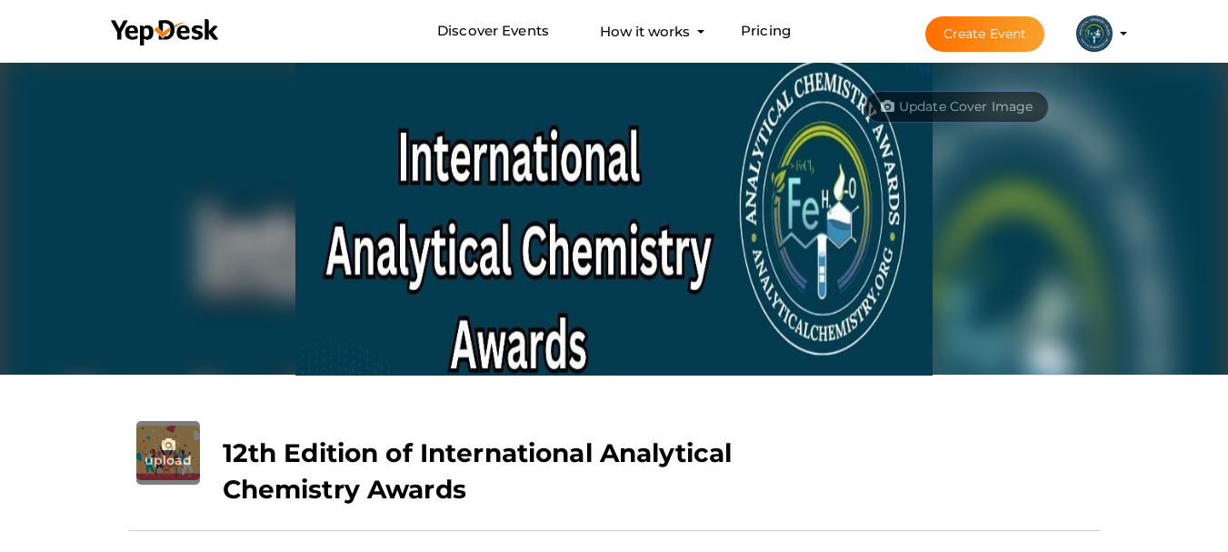
scroll to position [0, 0]
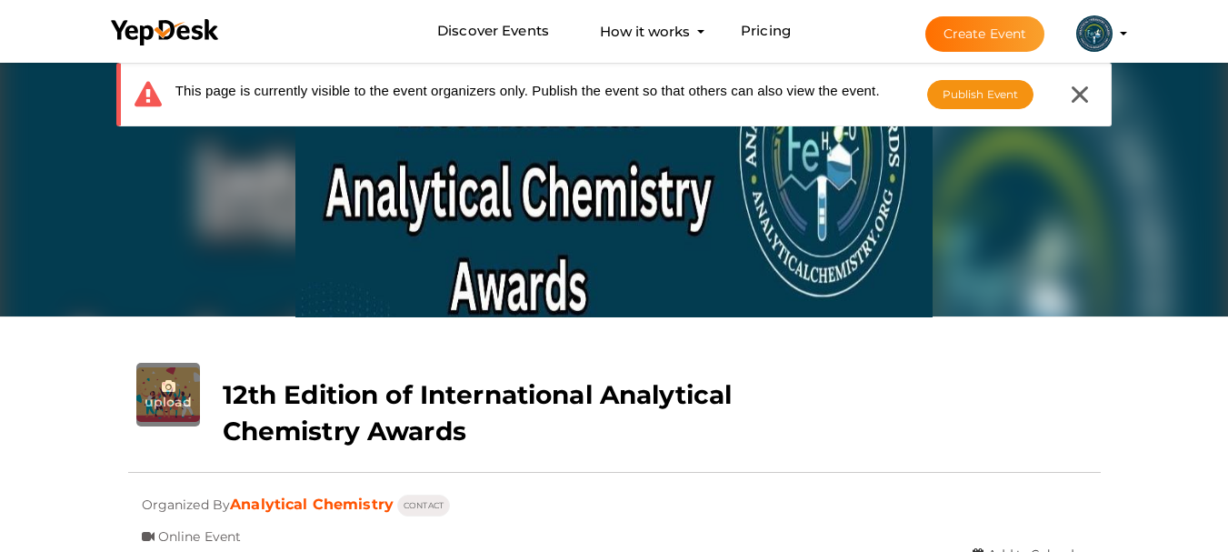
scroll to position [91, 0]
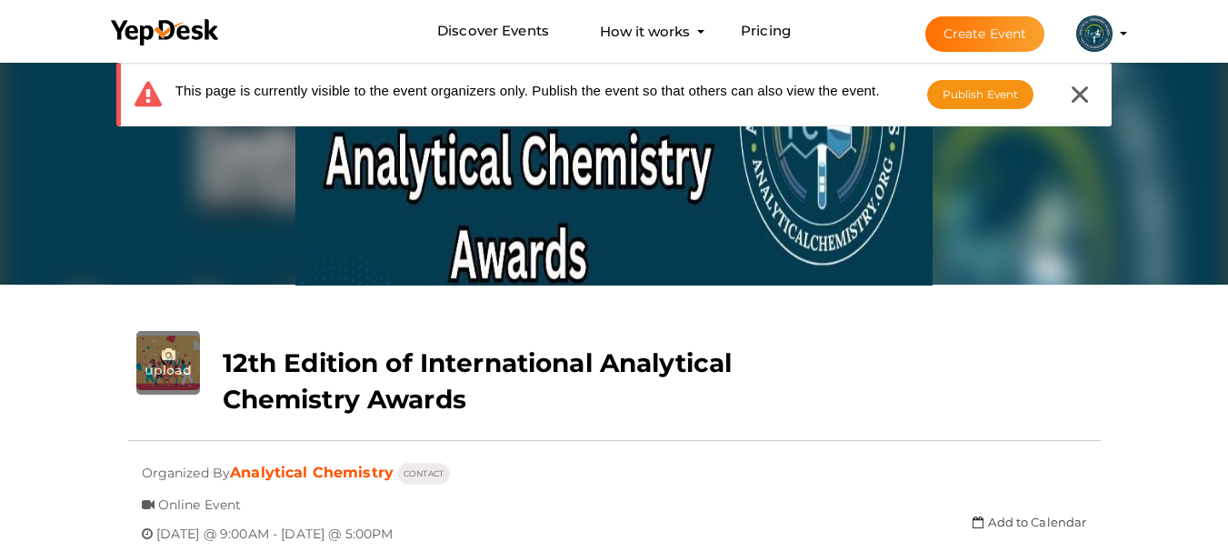
click at [170, 353] on input "file" at bounding box center [168, 363] width 64 height 64
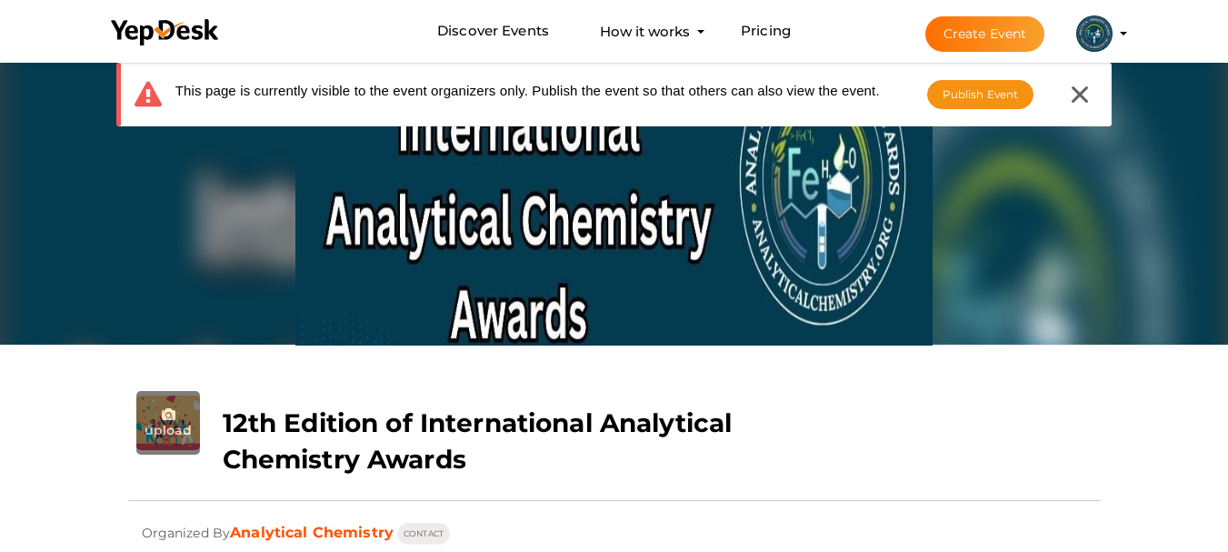
scroll to position [0, 0]
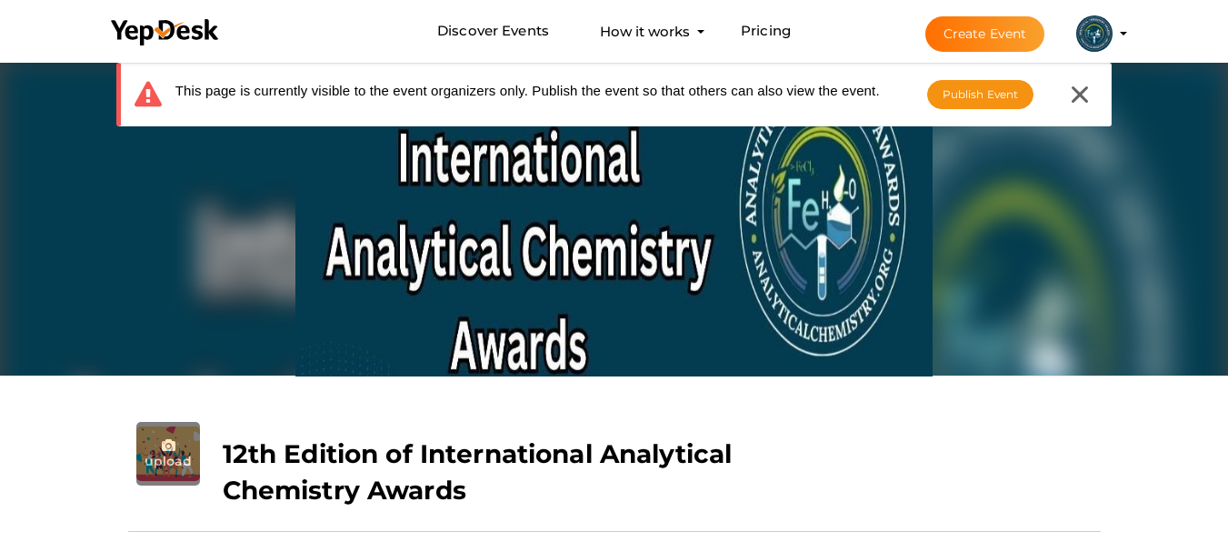
click at [1096, 87] on div at bounding box center [1080, 94] width 35 height 35
